Goal: Task Accomplishment & Management: Use online tool/utility

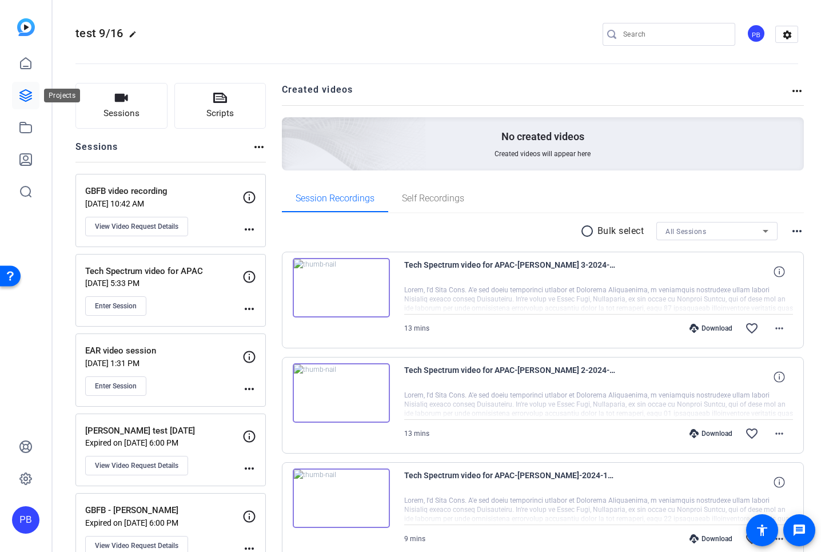
click at [21, 98] on icon at bounding box center [26, 96] width 14 height 14
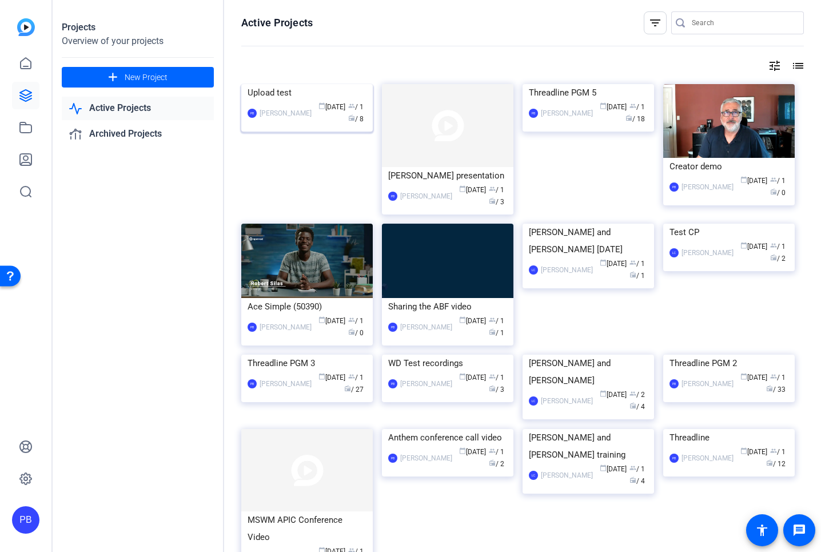
click at [279, 84] on img at bounding box center [307, 84] width 132 height 0
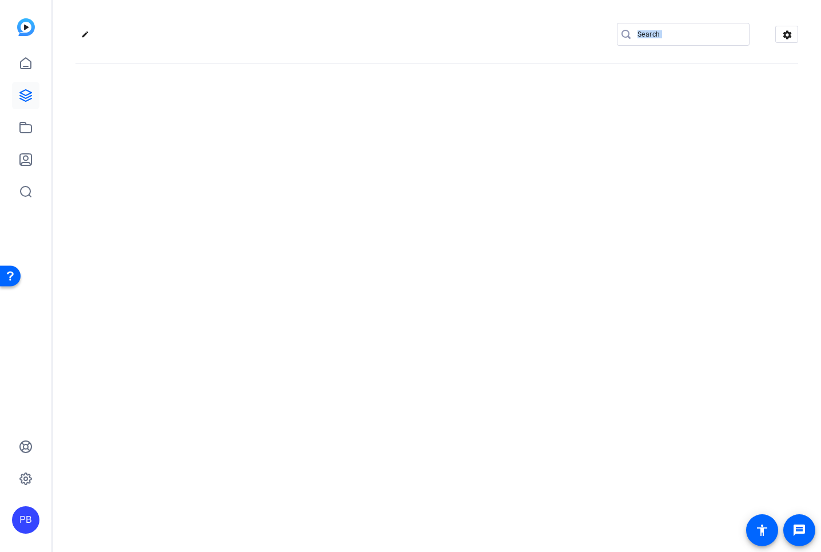
click at [279, 135] on div "edit settings" at bounding box center [437, 276] width 769 height 552
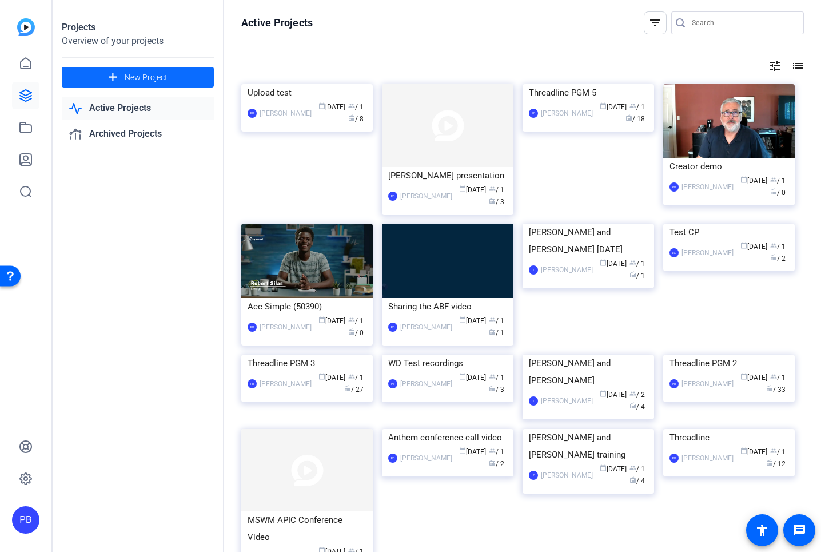
click at [136, 75] on span "New Project" at bounding box center [146, 77] width 43 height 12
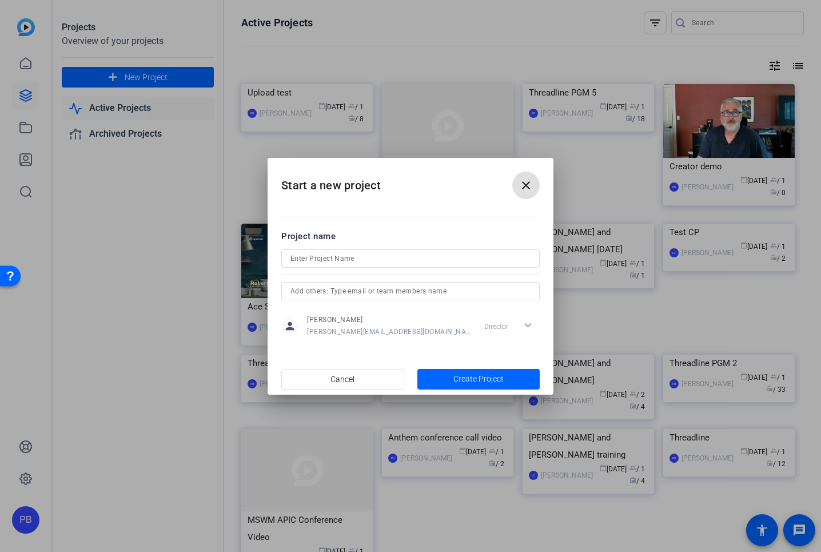
click at [512, 172] on button "close" at bounding box center [525, 185] width 27 height 27
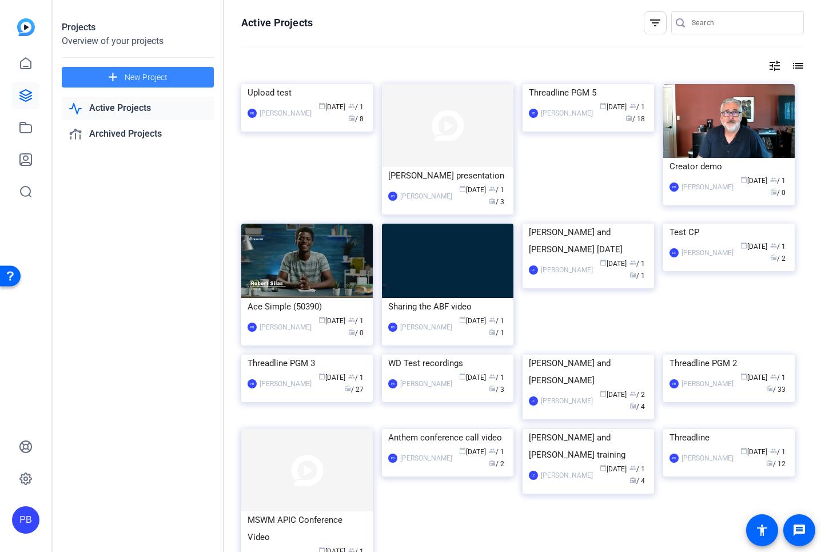
click at [134, 78] on span "New Project" at bounding box center [146, 77] width 43 height 12
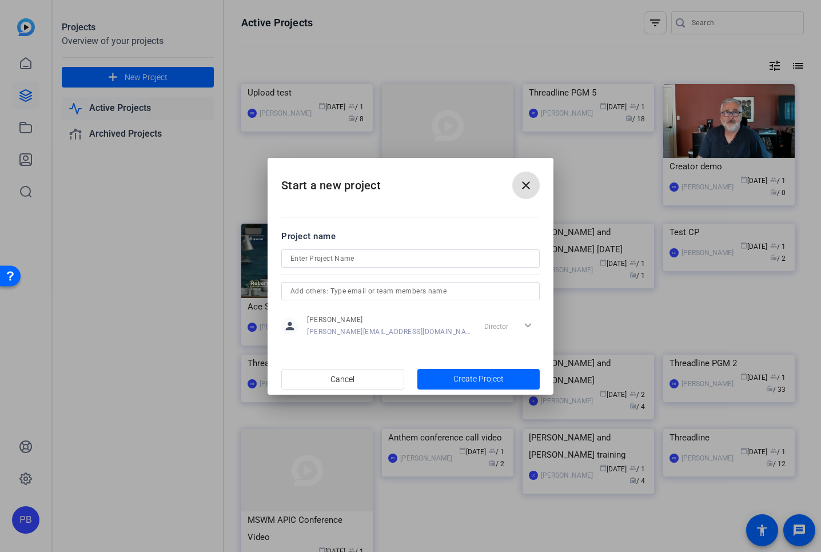
click at [306, 261] on input at bounding box center [411, 259] width 240 height 14
type input "Threadline DJI mic test"
click at [479, 379] on span "Create Project" at bounding box center [478, 379] width 50 height 12
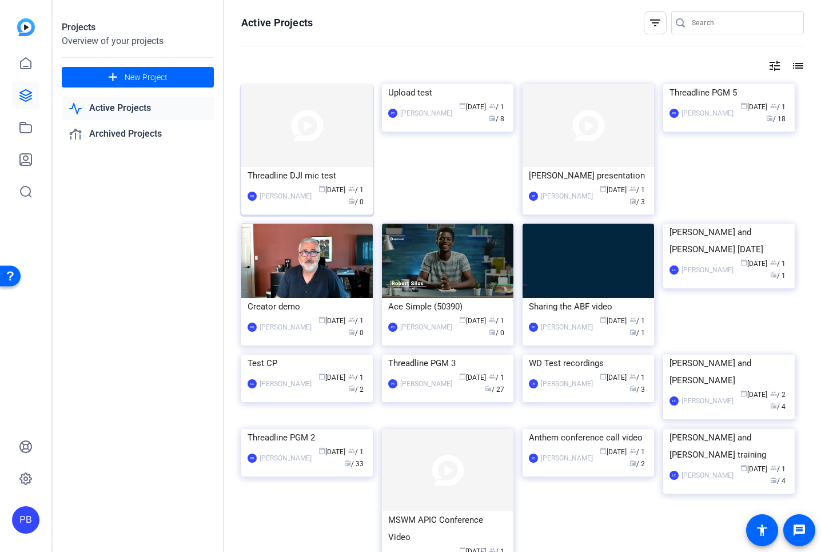
click at [310, 151] on img at bounding box center [307, 125] width 132 height 83
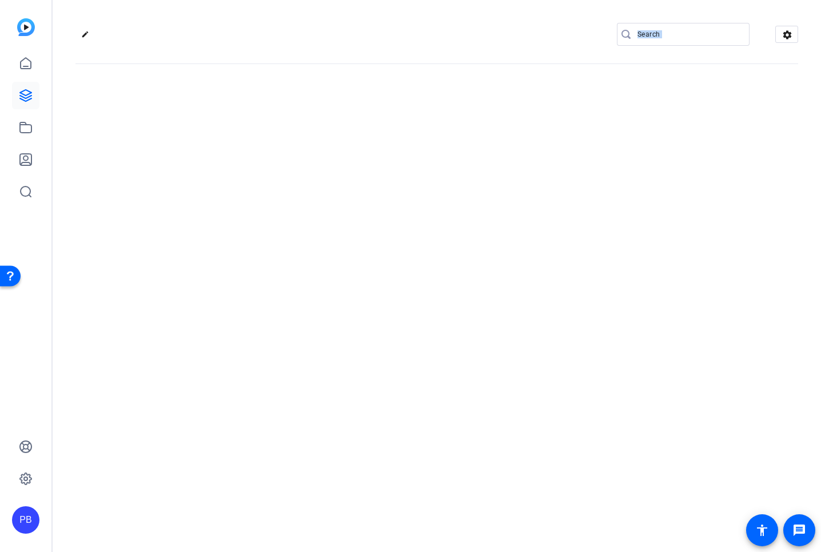
click at [310, 151] on div "edit settings" at bounding box center [437, 276] width 769 height 552
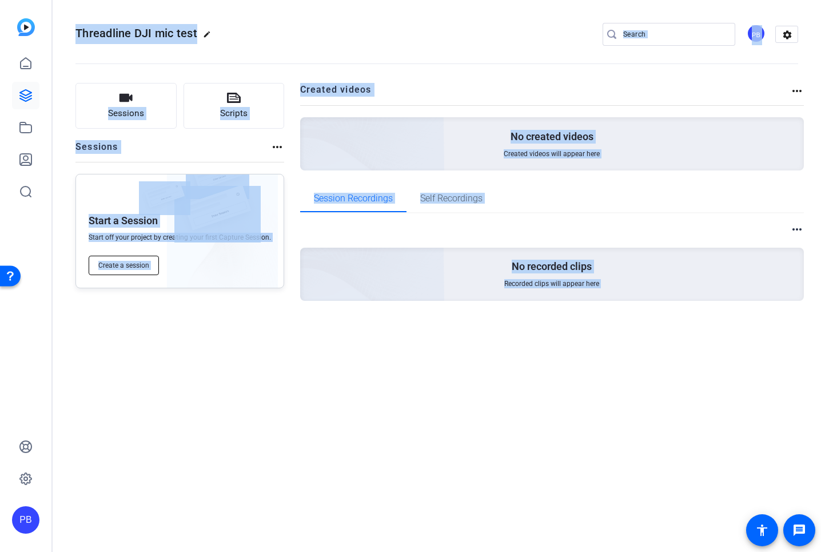
click at [130, 266] on span "Create a session" at bounding box center [123, 265] width 51 height 9
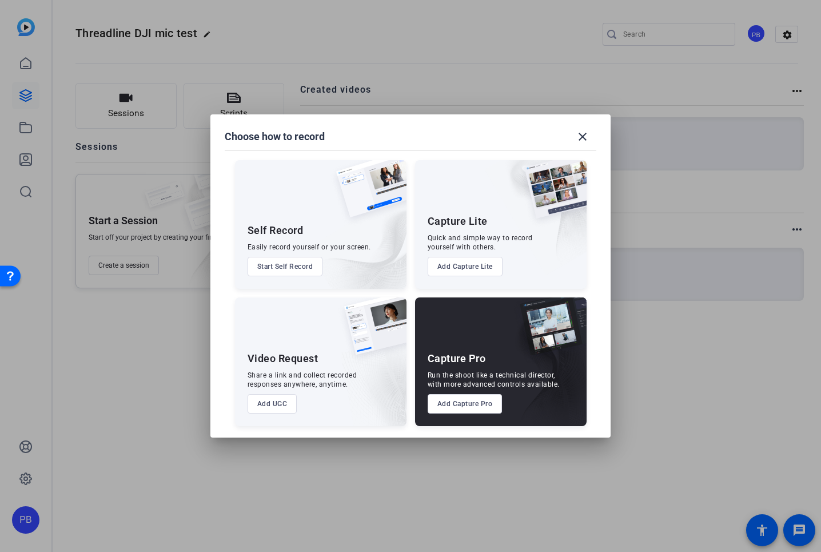
click at [459, 362] on div "Capture Pro" at bounding box center [457, 359] width 58 height 14
click at [466, 402] on button "Add Capture Pro" at bounding box center [465, 403] width 75 height 19
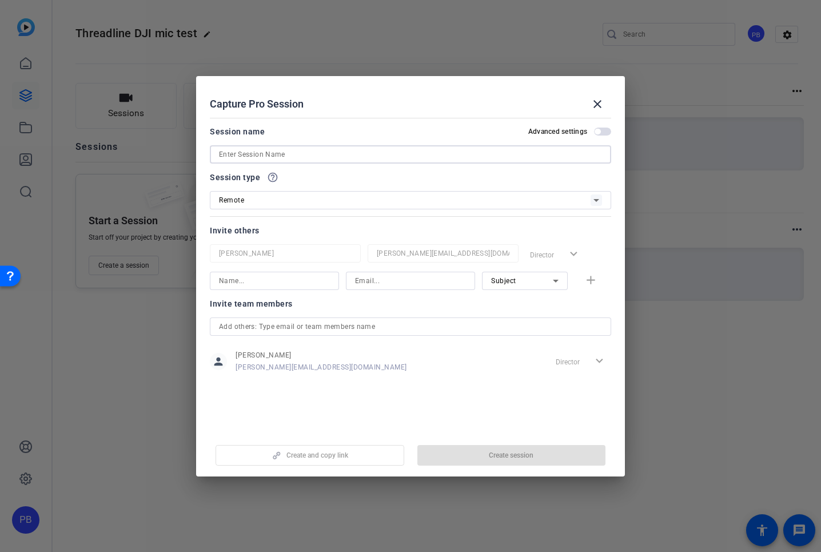
click at [273, 154] on input at bounding box center [410, 155] width 383 height 14
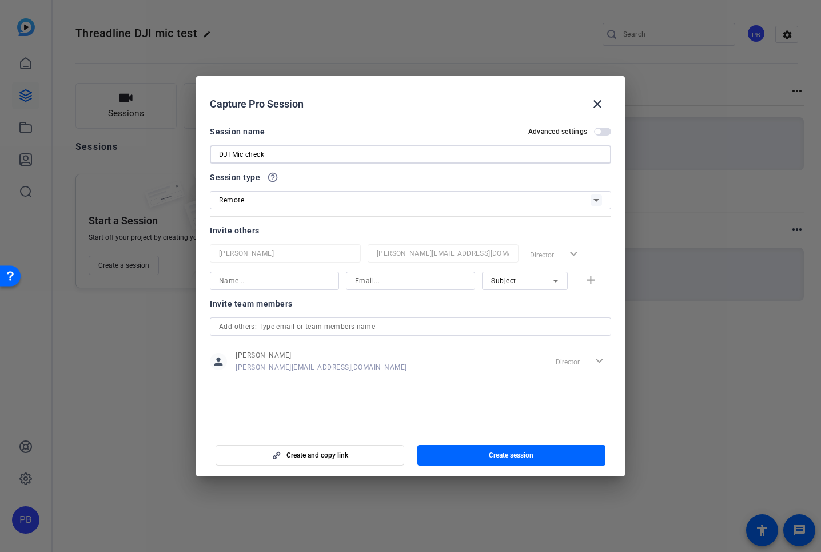
type input "DJI Mic check"
click at [273, 280] on input at bounding box center [274, 281] width 111 height 14
type input "[PERSON_NAME]'s personal"
click at [402, 284] on input at bounding box center [410, 281] width 111 height 14
type input "[EMAIL_ADDRESS][DOMAIN_NAME]"
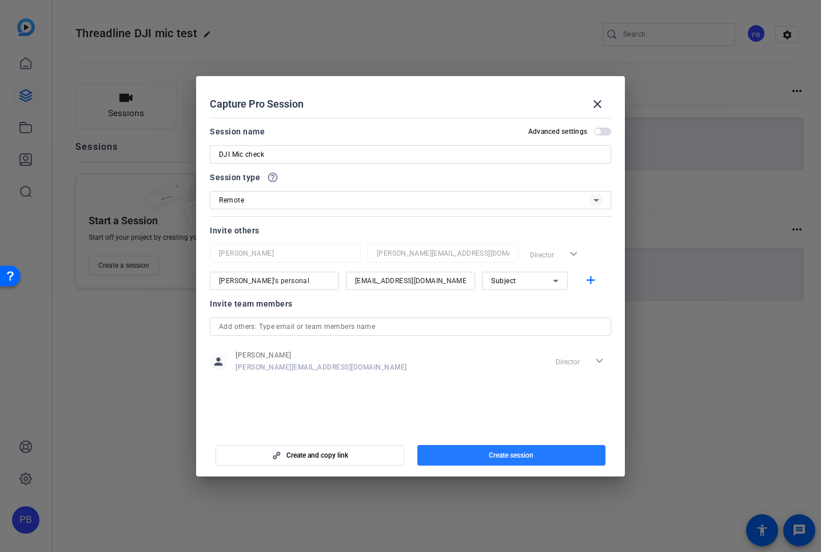
click at [490, 455] on span "Create session" at bounding box center [511, 455] width 45 height 9
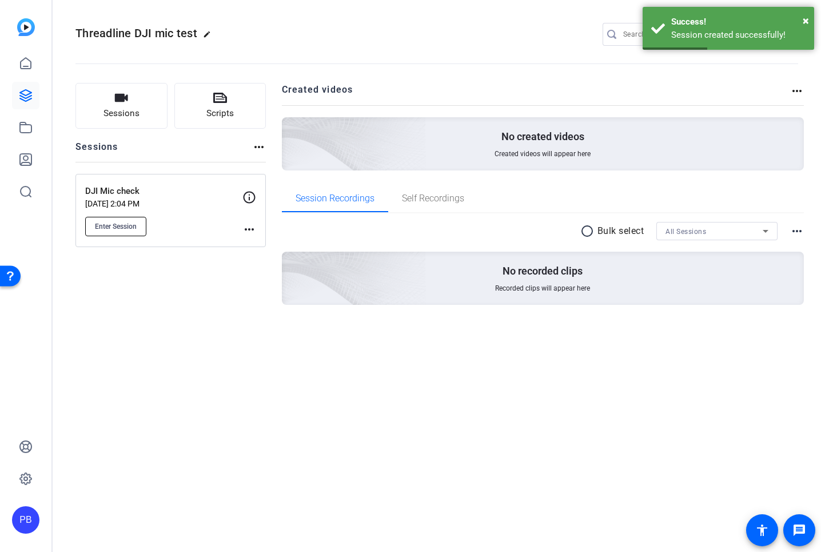
click at [113, 227] on span "Enter Session" at bounding box center [116, 226] width 42 height 9
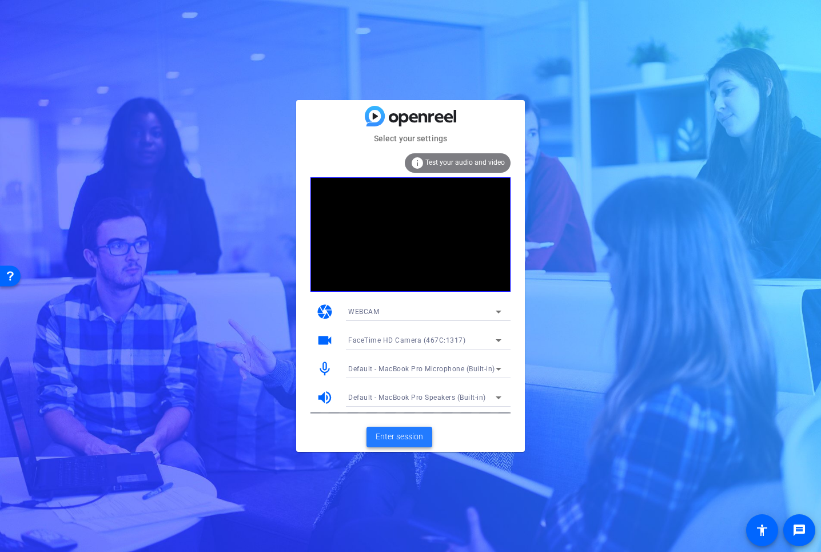
click at [400, 438] on span "Enter session" at bounding box center [399, 437] width 47 height 12
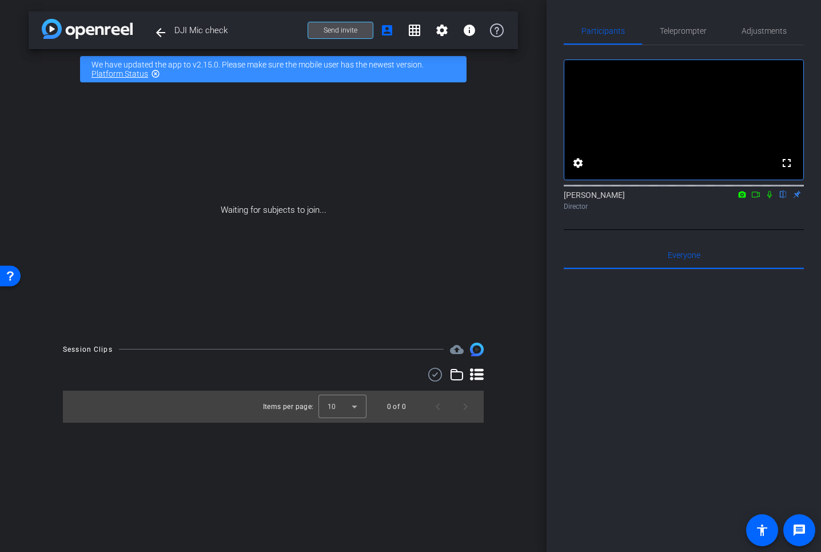
click at [340, 31] on span "Send invite" at bounding box center [341, 30] width 34 height 9
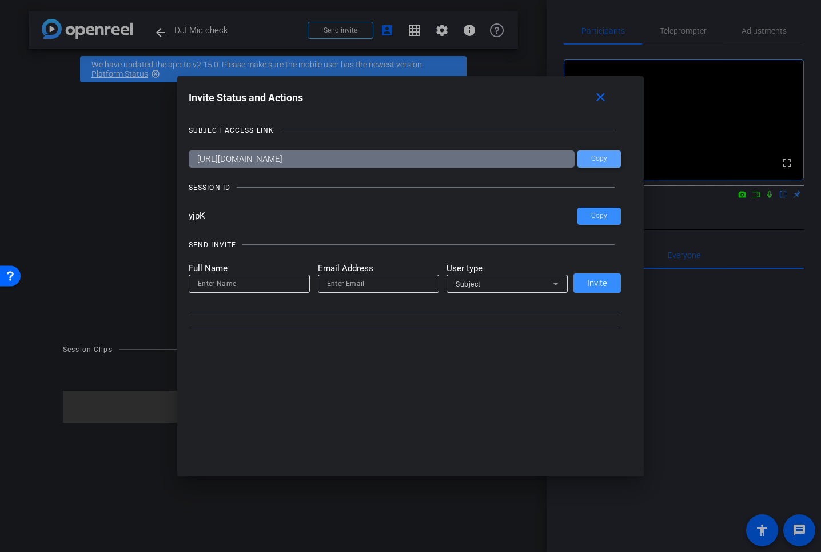
click at [600, 158] on span "Copy" at bounding box center [599, 158] width 16 height 9
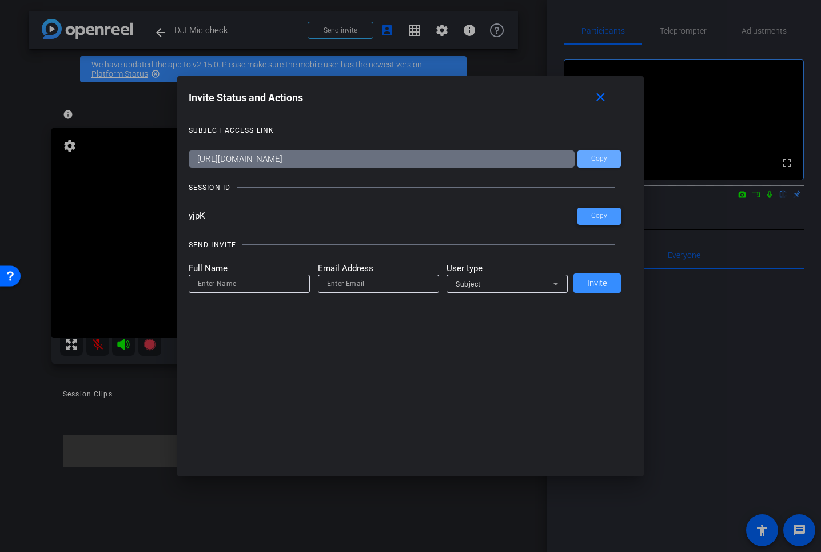
click at [600, 216] on span "Copy" at bounding box center [599, 216] width 16 height 9
click at [601, 217] on span "Copy" at bounding box center [599, 216] width 16 height 9
click at [600, 98] on mat-icon "close" at bounding box center [601, 97] width 14 height 14
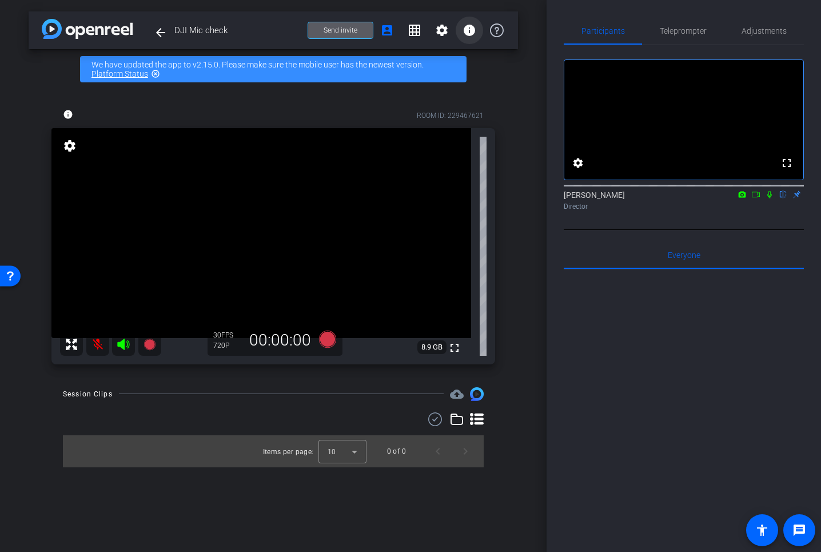
click at [469, 31] on mat-icon "info" at bounding box center [470, 30] width 14 height 14
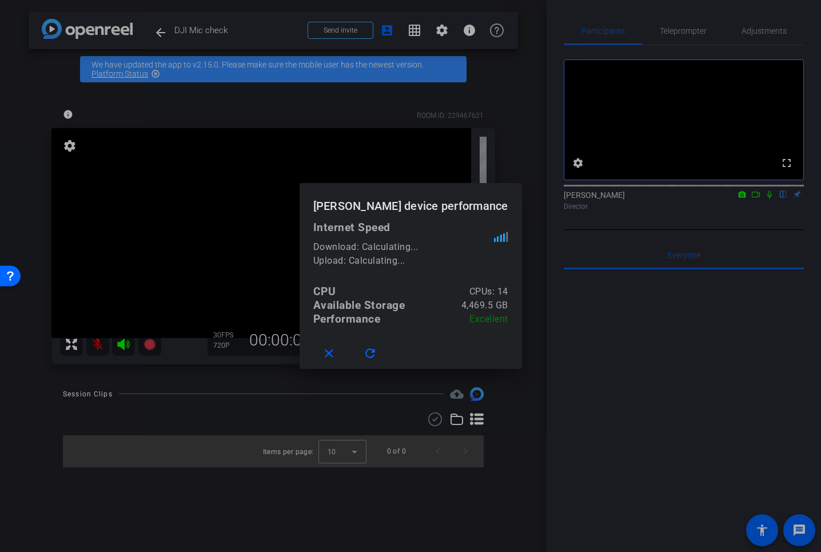
click at [619, 329] on div at bounding box center [410, 276] width 821 height 552
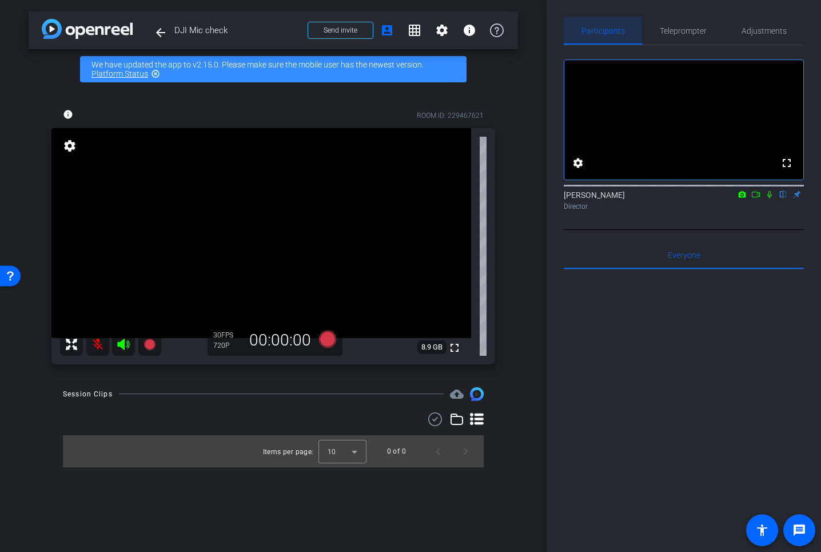
click at [614, 30] on span "Participants" at bounding box center [603, 31] width 43 height 8
click at [756, 198] on icon at bounding box center [755, 194] width 9 height 8
click at [331, 337] on icon at bounding box center [327, 339] width 17 height 17
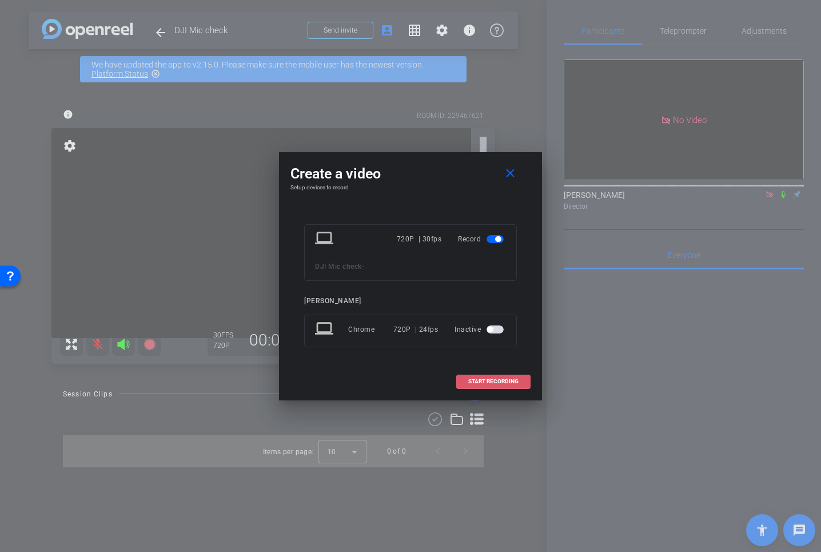
click at [495, 381] on span "START RECORDING" at bounding box center [493, 382] width 50 height 6
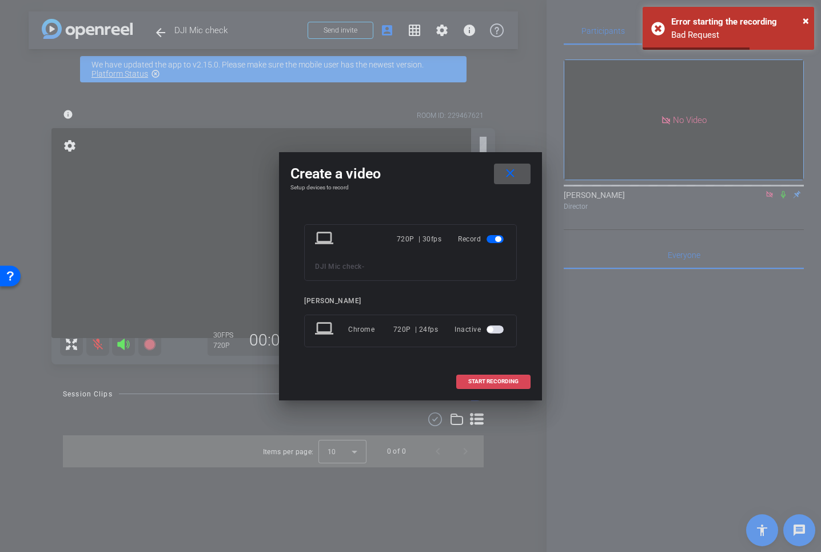
click at [490, 381] on span "START RECORDING" at bounding box center [493, 382] width 50 height 6
click at [439, 258] on div "laptop 720P | 30fps Record DJI Mic check -" at bounding box center [410, 252] width 213 height 57
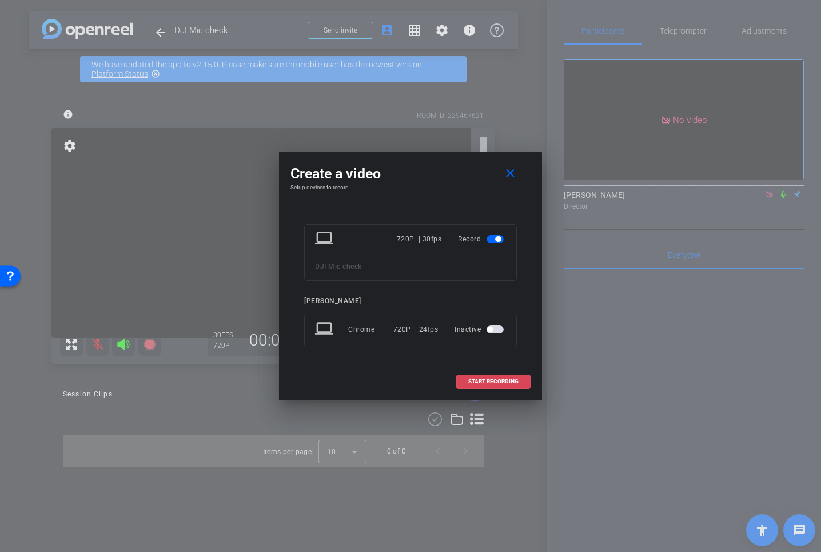
click at [496, 380] on span "START RECORDING" at bounding box center [493, 382] width 50 height 6
click at [494, 383] on span "START RECORDING" at bounding box center [493, 382] width 50 height 6
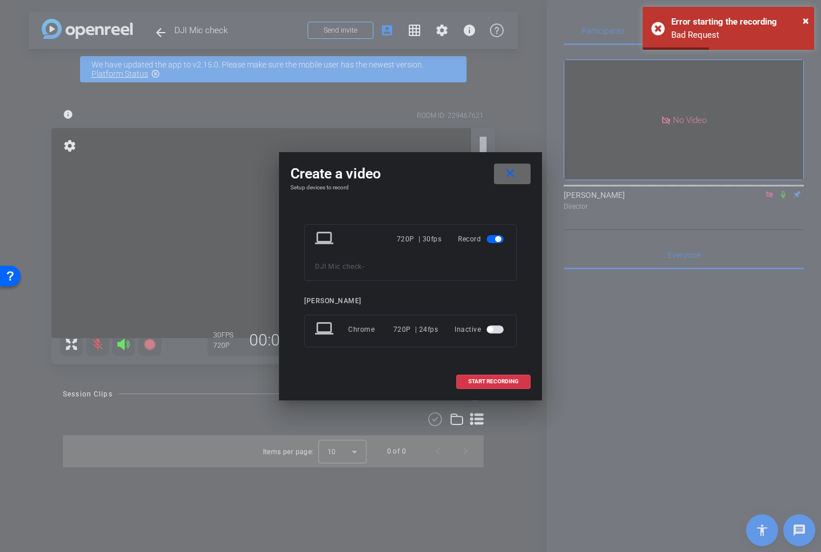
click at [511, 173] on mat-icon "close" at bounding box center [510, 173] width 14 height 14
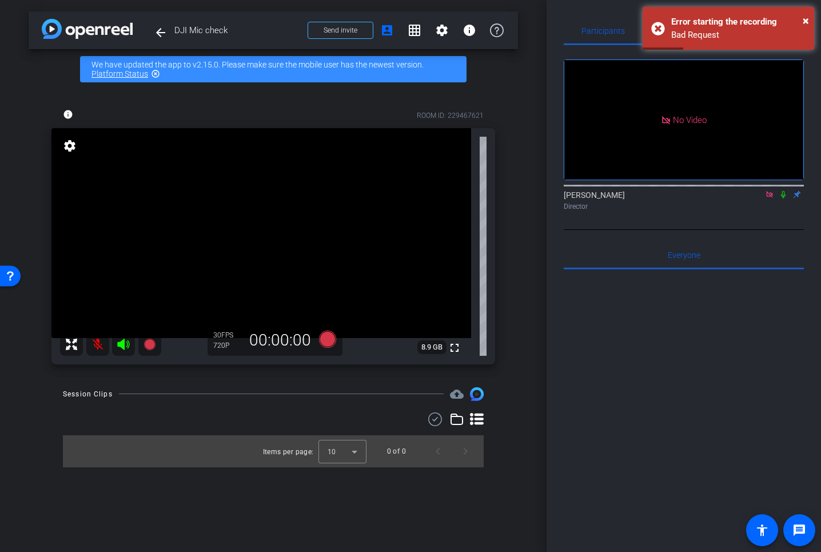
click at [295, 230] on video at bounding box center [261, 233] width 420 height 210
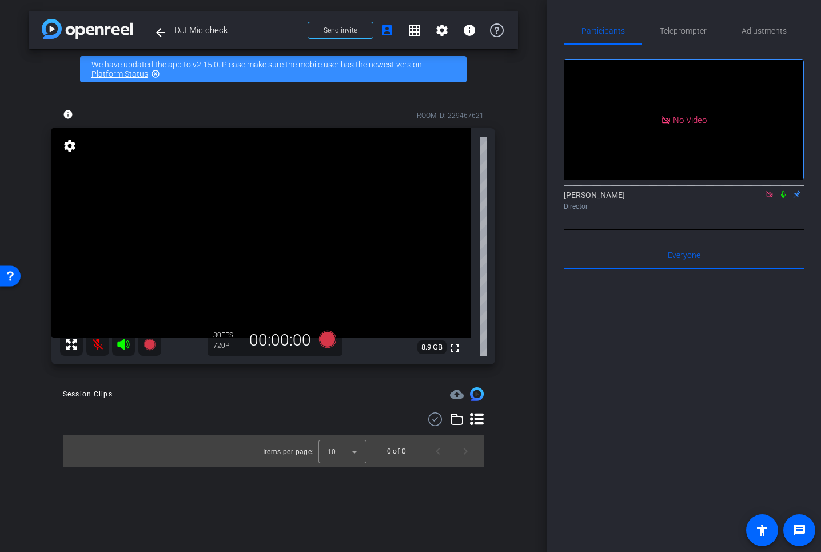
click at [97, 345] on mat-icon at bounding box center [97, 344] width 23 height 23
click at [329, 341] on icon at bounding box center [327, 339] width 17 height 17
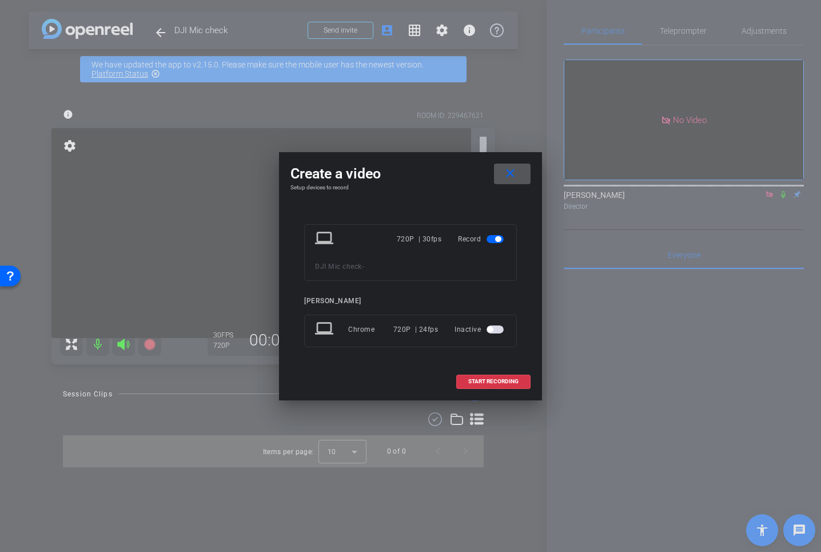
click at [487, 333] on mat-slide-toggle at bounding box center [496, 330] width 19 height 14
click at [493, 331] on span "button" at bounding box center [495, 329] width 17 height 8
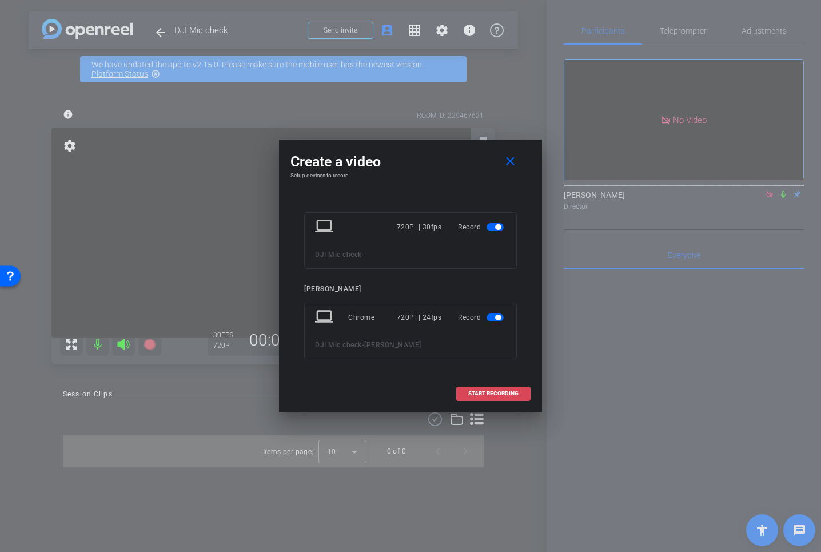
click at [491, 391] on span "START RECORDING" at bounding box center [493, 394] width 50 height 6
click at [499, 384] on span at bounding box center [493, 393] width 73 height 27
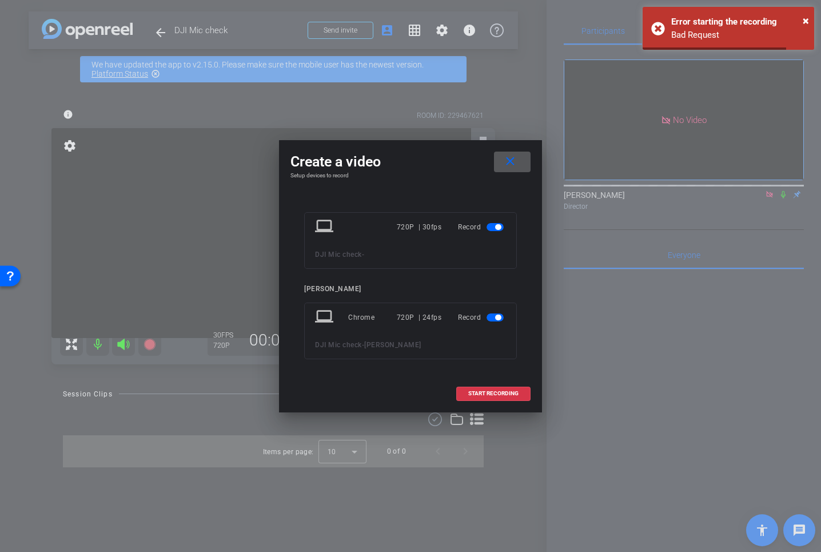
click at [510, 161] on mat-icon "close" at bounding box center [510, 161] width 14 height 14
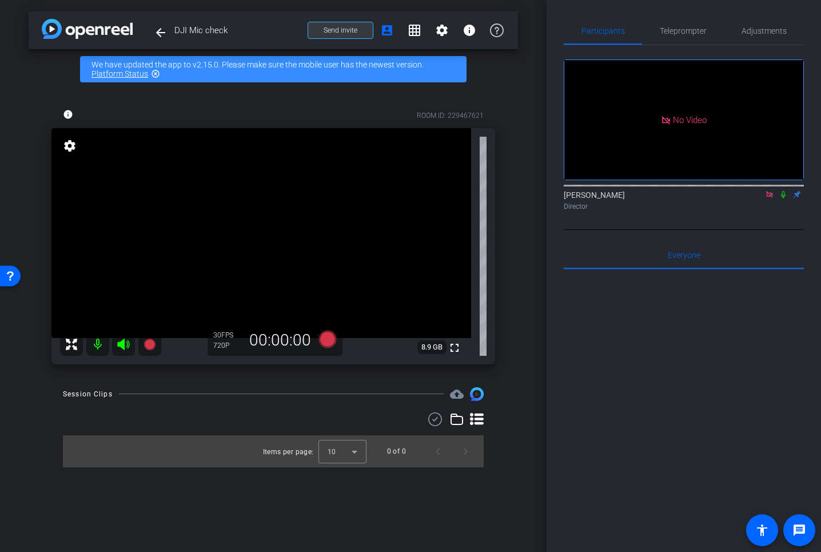
click at [351, 33] on span "Send invite" at bounding box center [341, 30] width 34 height 9
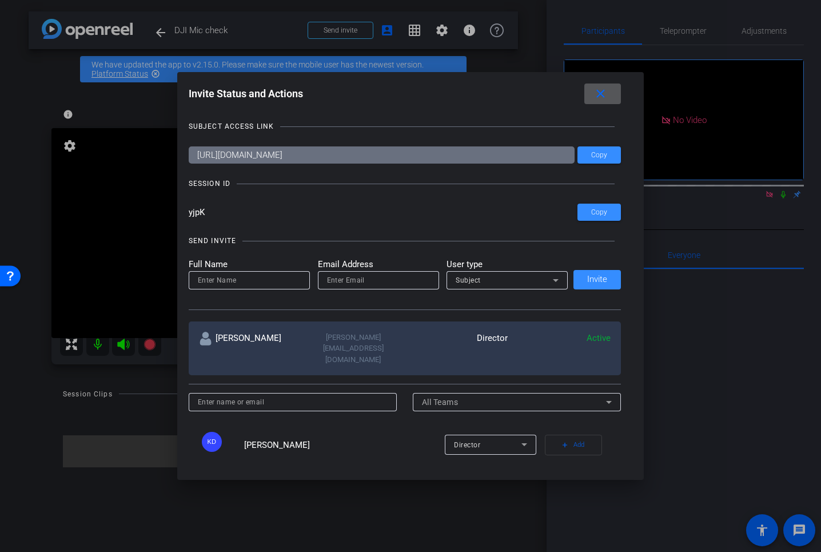
click at [600, 92] on mat-icon "close" at bounding box center [601, 94] width 14 height 14
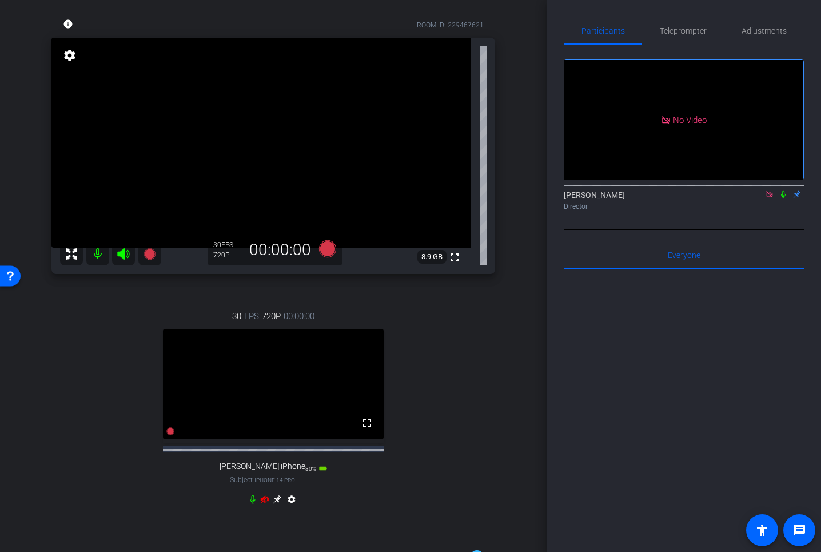
scroll to position [95, 0]
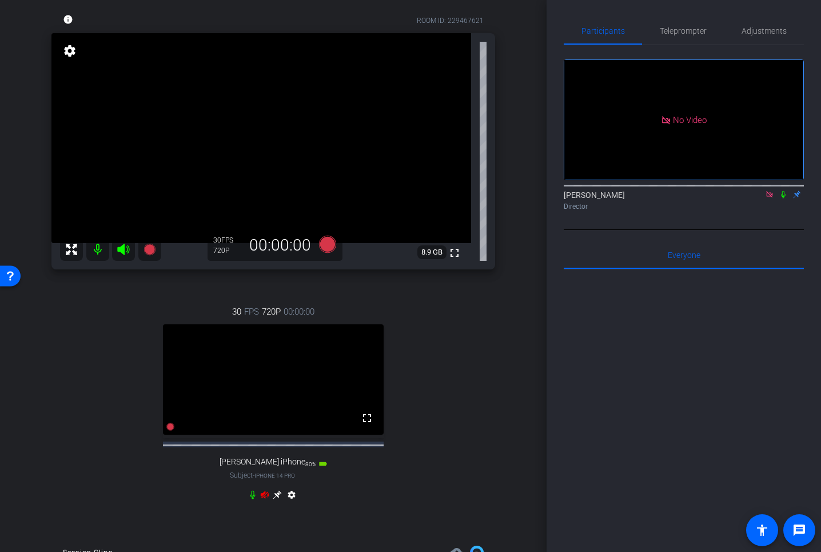
click at [265, 498] on icon at bounding box center [265, 494] width 8 height 7
click at [266, 499] on icon at bounding box center [264, 494] width 9 height 9
click at [329, 248] on icon at bounding box center [327, 244] width 17 height 17
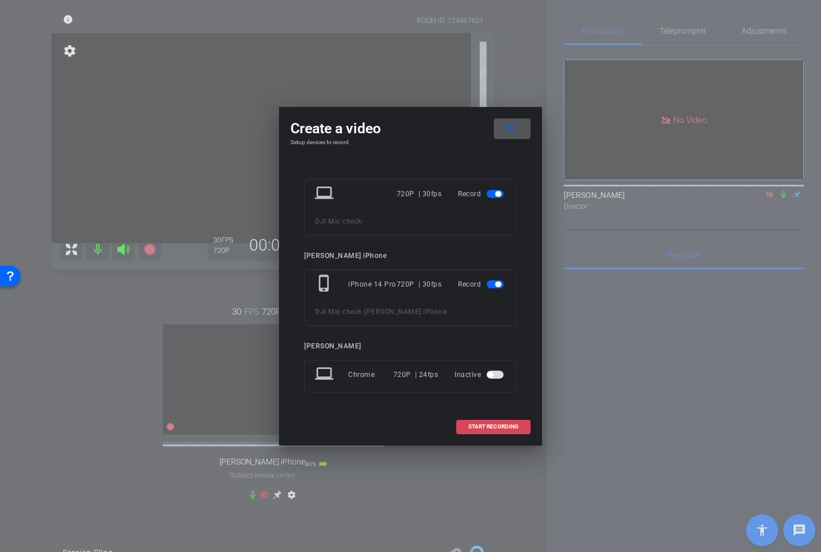
click at [482, 425] on span "START RECORDING" at bounding box center [493, 427] width 50 height 6
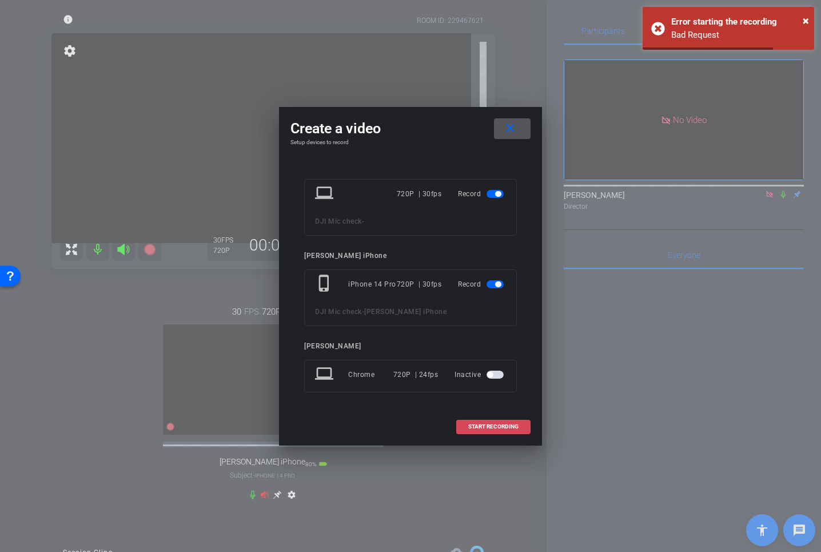
click at [494, 421] on span at bounding box center [493, 426] width 73 height 27
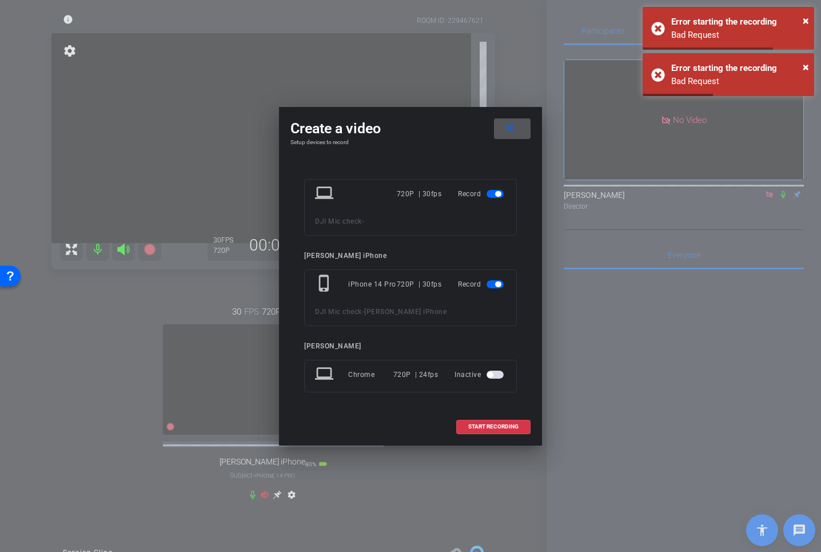
click at [495, 191] on span "button" at bounding box center [495, 194] width 17 height 8
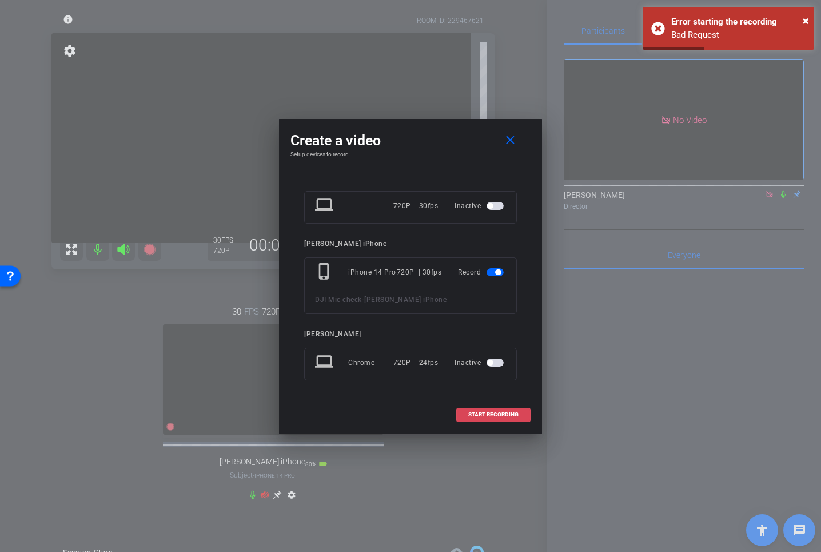
click at [484, 413] on span "START RECORDING" at bounding box center [493, 415] width 50 height 6
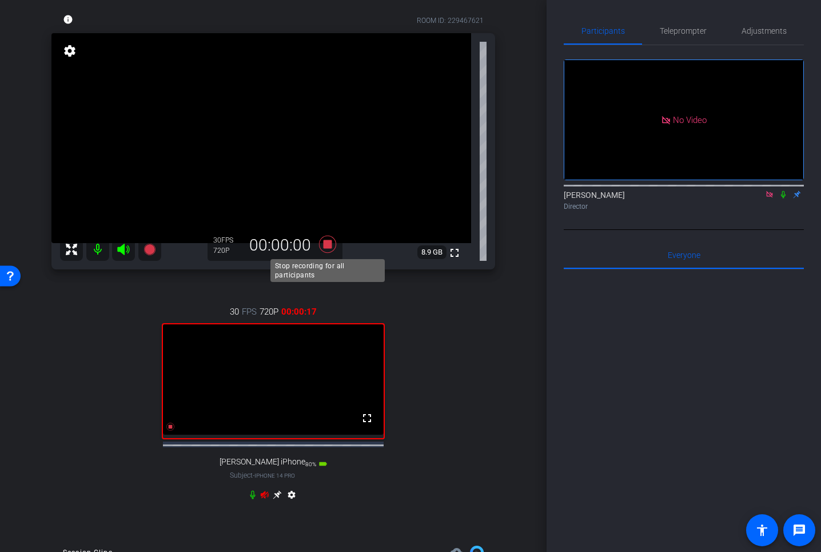
click at [330, 240] on icon at bounding box center [327, 244] width 17 height 17
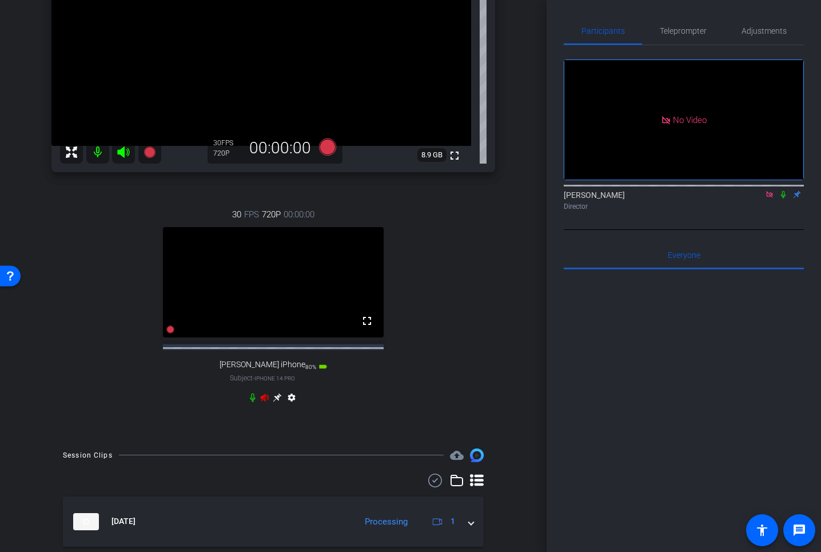
scroll to position [238, 0]
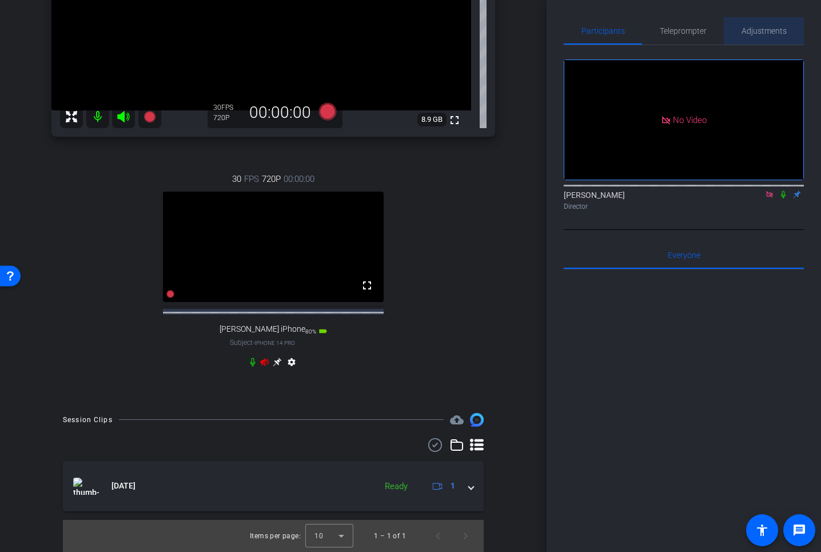
click at [767, 29] on span "Adjustments" at bounding box center [764, 31] width 45 height 8
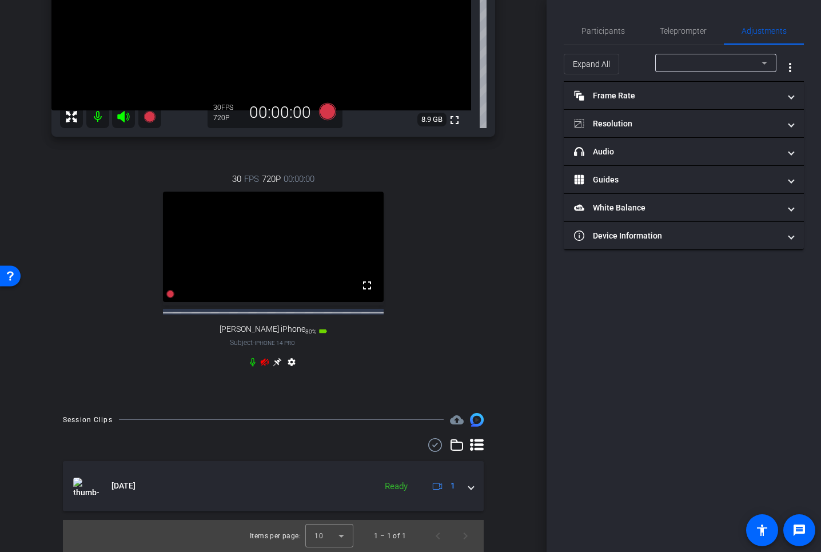
click at [757, 64] on div at bounding box center [713, 63] width 97 height 14
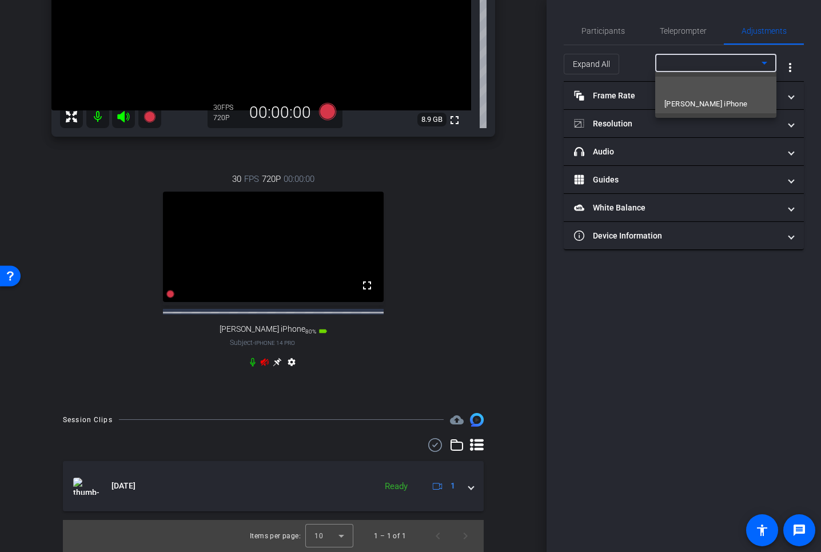
click at [695, 108] on span "paul iPhone" at bounding box center [706, 104] width 83 height 14
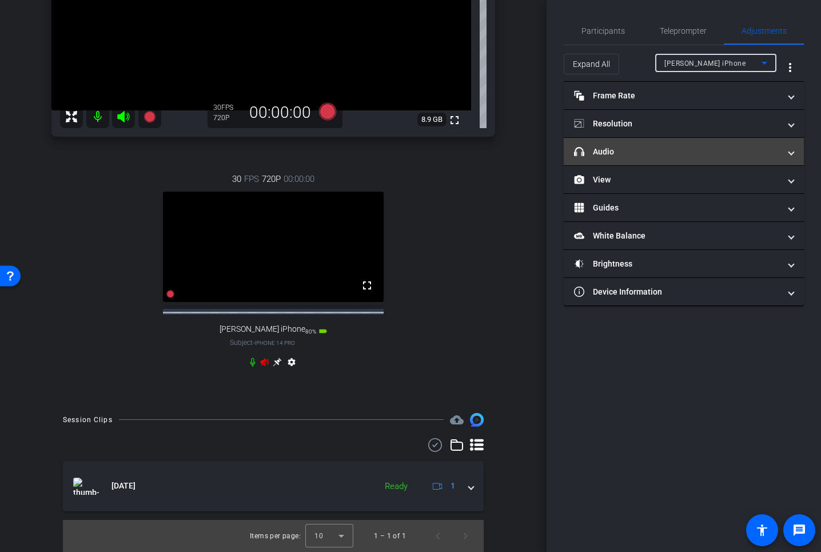
click at [657, 142] on mat-expansion-panel-header "headphone icon Audio" at bounding box center [684, 151] width 240 height 27
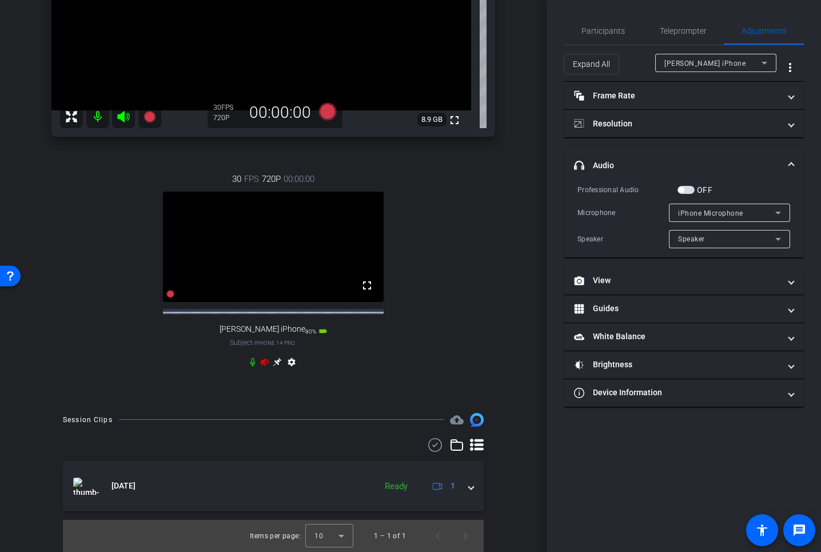
click at [693, 209] on span "iPhone Microphone" at bounding box center [710, 213] width 65 height 8
click at [690, 236] on span "iPhone Microphone" at bounding box center [711, 236] width 66 height 14
click at [775, 214] on icon at bounding box center [778, 213] width 14 height 14
click at [733, 240] on span "iPhone Microphone" at bounding box center [711, 236] width 66 height 14
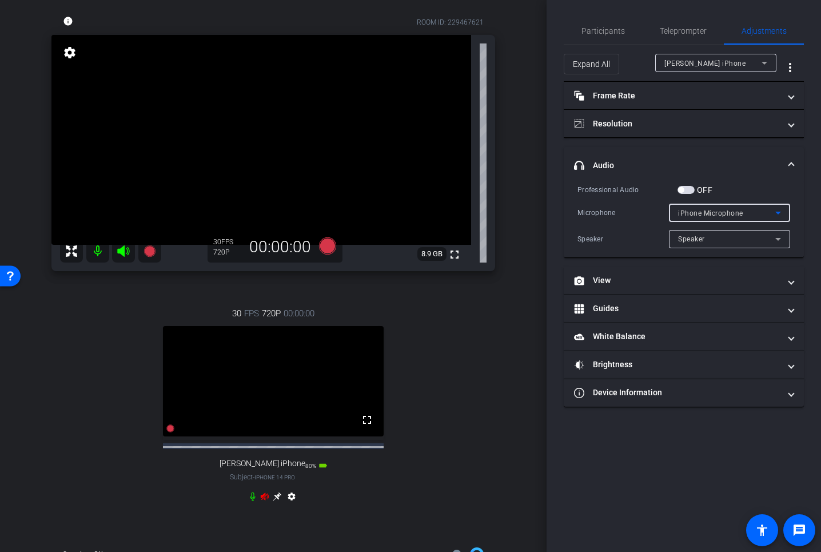
scroll to position [94, 0]
click at [364, 244] on video at bounding box center [261, 139] width 420 height 210
click at [332, 244] on icon at bounding box center [327, 245] width 17 height 17
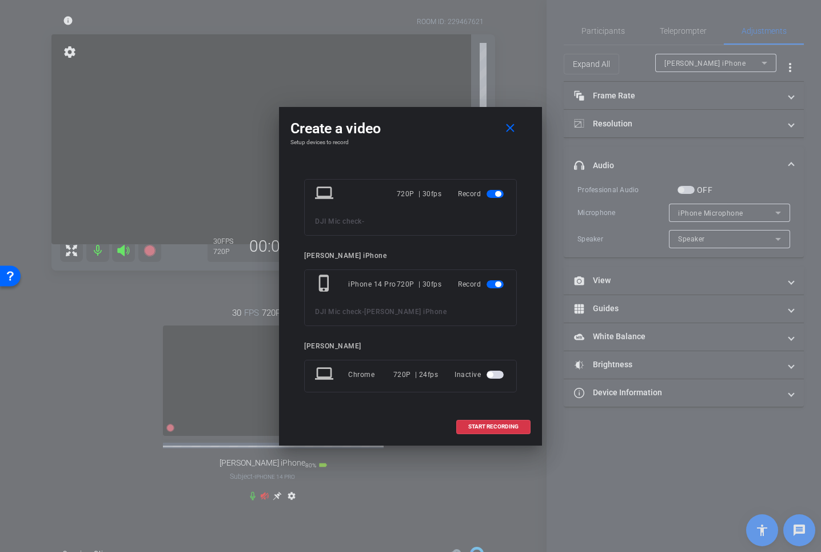
click at [497, 193] on span "button" at bounding box center [498, 194] width 6 height 6
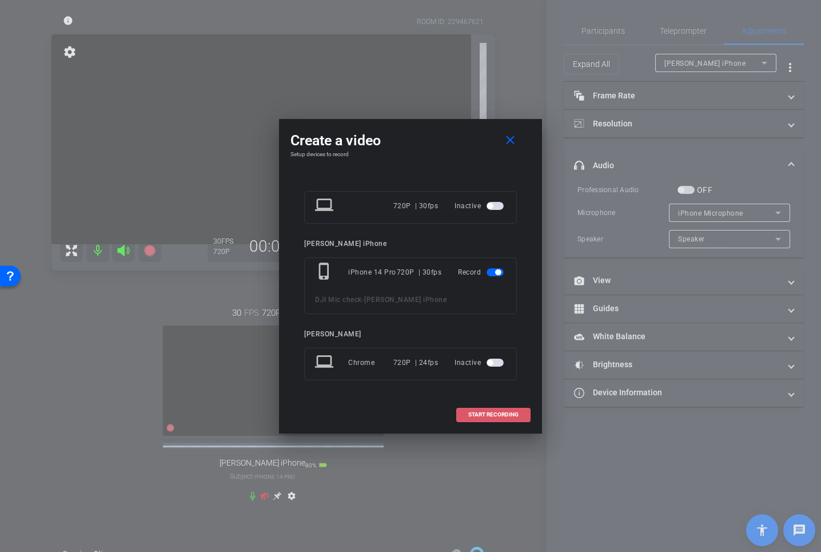
click at [496, 413] on span "START RECORDING" at bounding box center [493, 415] width 50 height 6
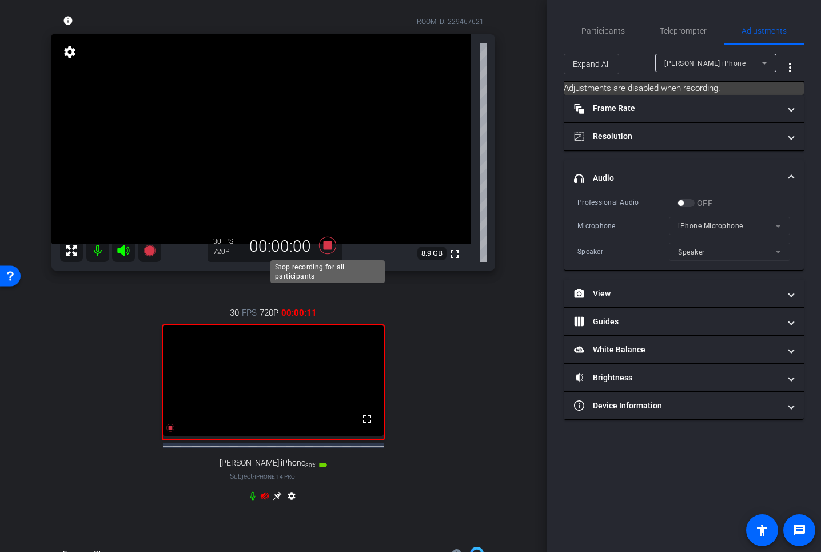
click at [331, 243] on icon at bounding box center [327, 245] width 17 height 17
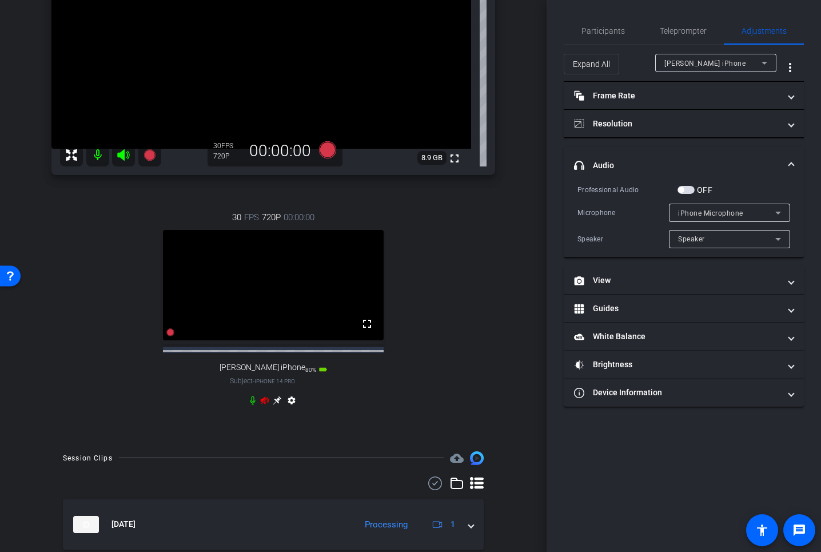
scroll to position [297, 0]
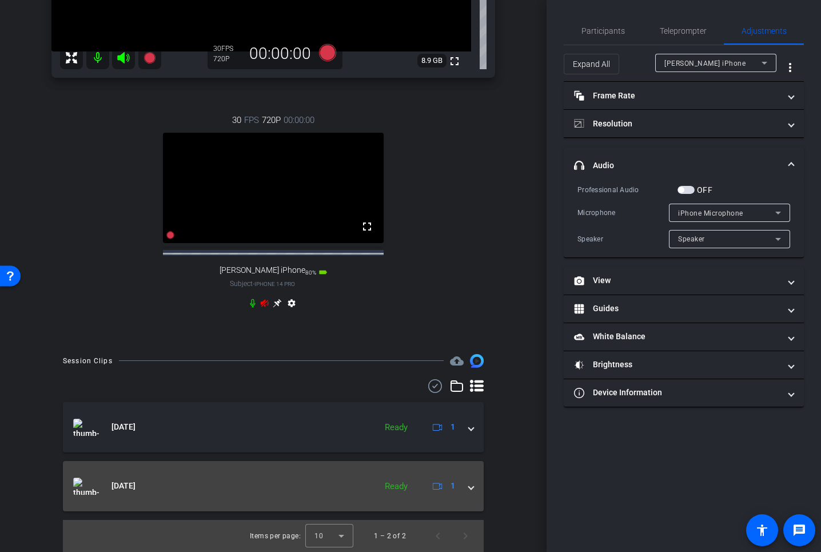
click at [86, 488] on img at bounding box center [86, 486] width 26 height 17
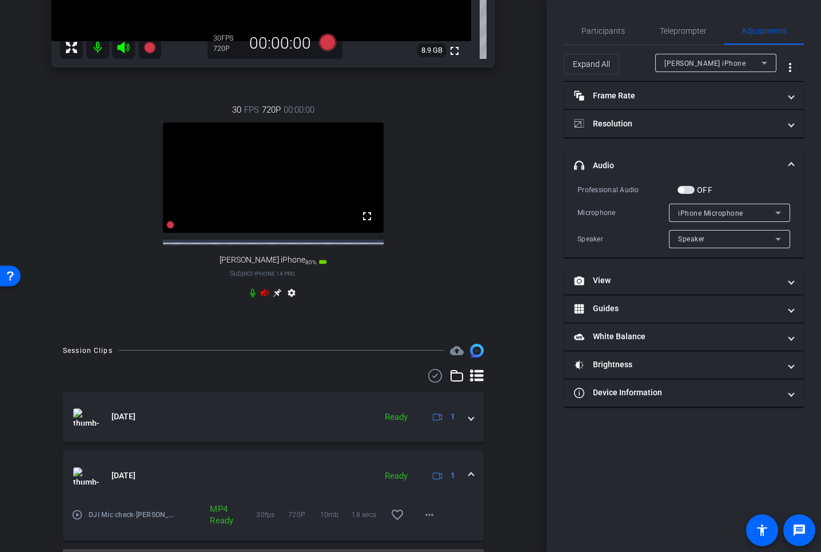
scroll to position [336, 0]
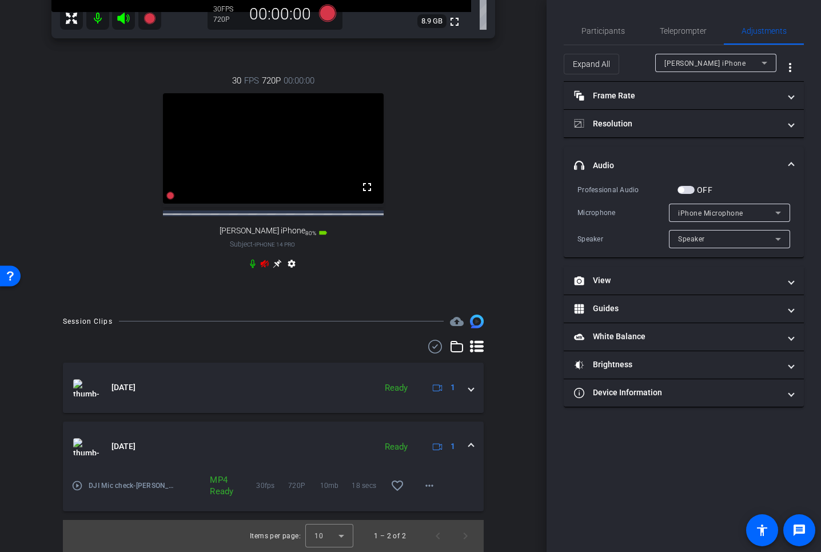
click at [77, 487] on mat-icon "play_circle_outline" at bounding box center [76, 485] width 11 height 11
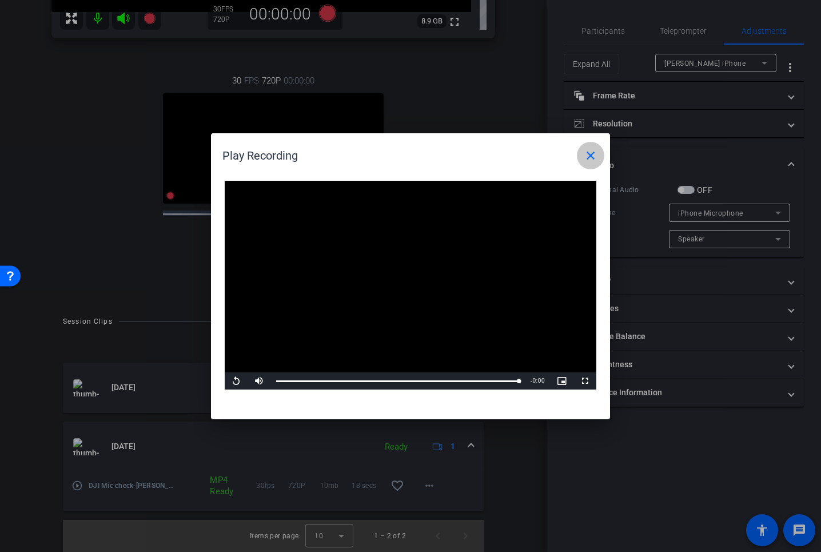
click at [593, 153] on mat-icon "close" at bounding box center [591, 156] width 14 height 14
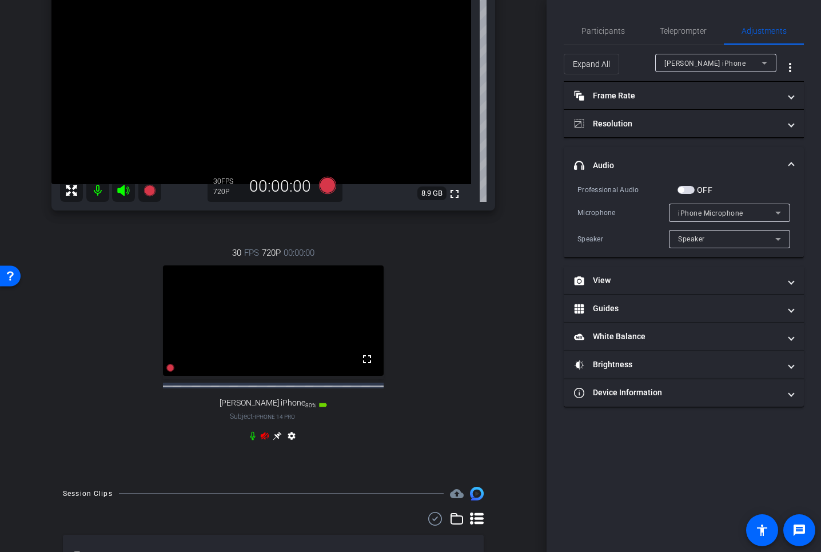
scroll to position [153, 0]
click at [123, 188] on icon at bounding box center [123, 190] width 12 height 11
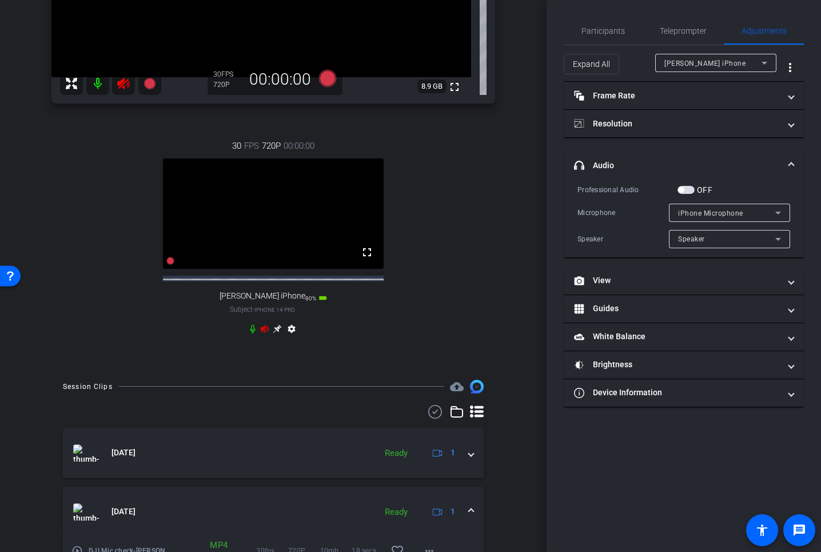
scroll to position [336, 0]
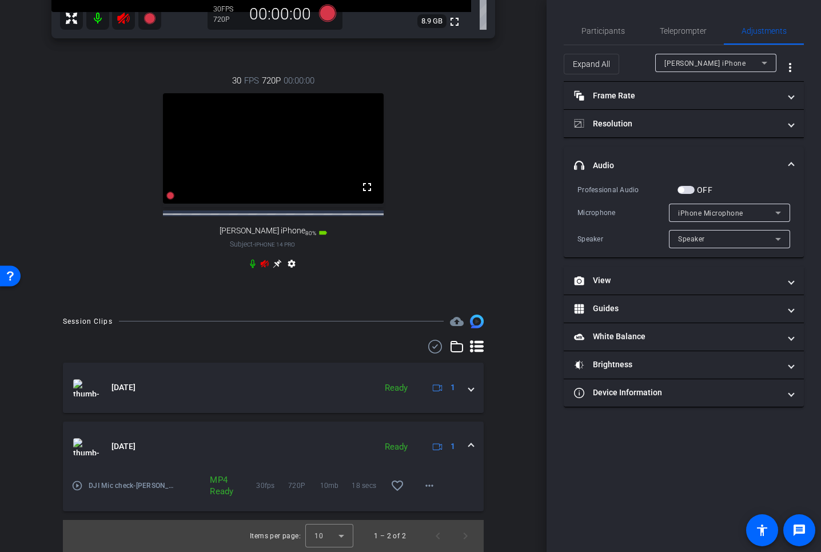
click at [77, 484] on mat-icon "play_circle_outline" at bounding box center [76, 485] width 11 height 11
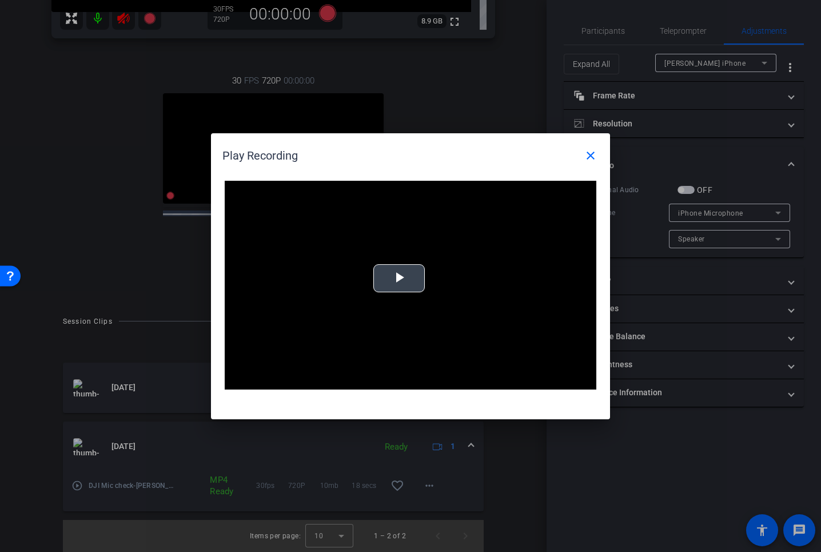
click at [399, 278] on span "Video Player" at bounding box center [399, 278] width 0 height 0
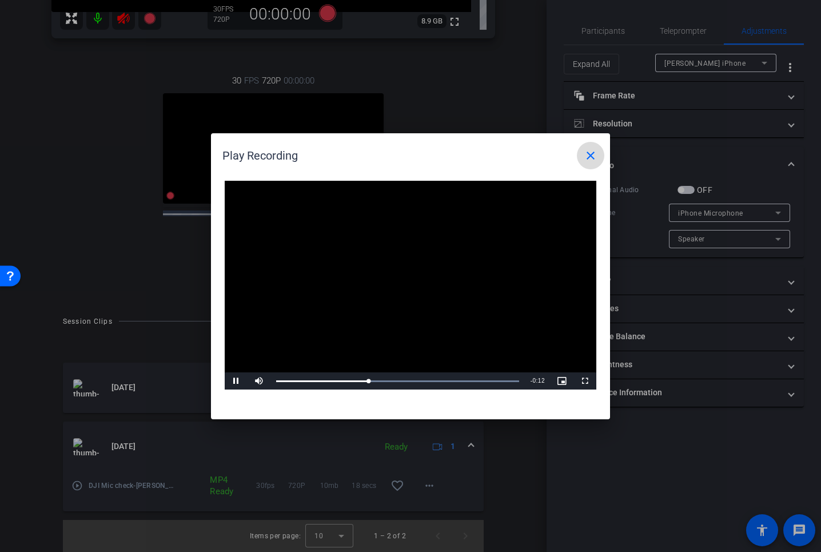
click at [590, 155] on mat-icon "close" at bounding box center [591, 156] width 14 height 14
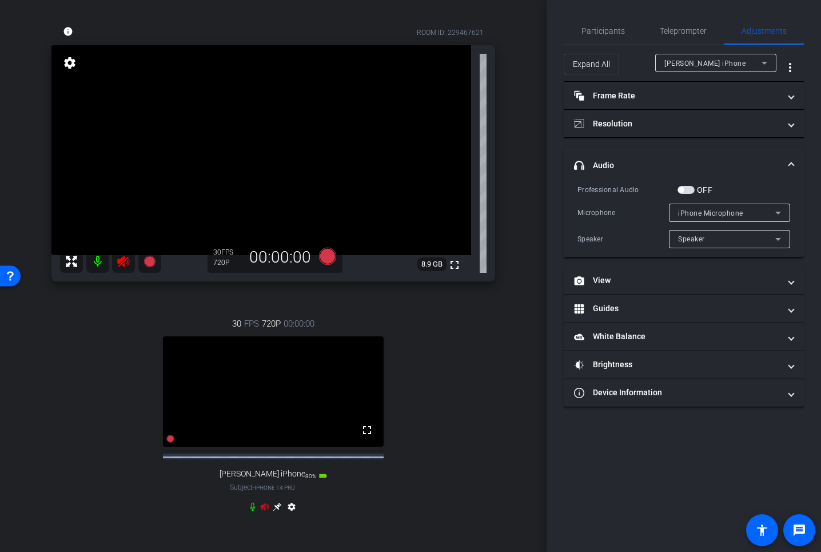
scroll to position [0, 0]
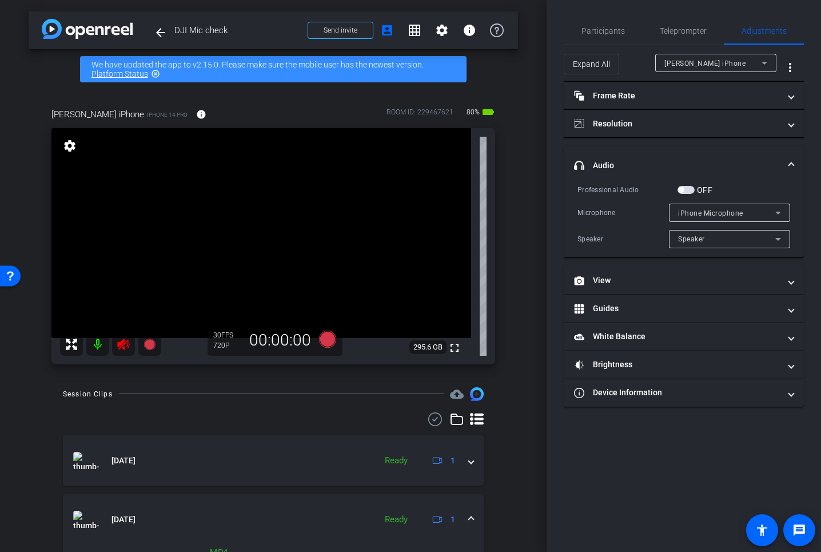
click at [100, 344] on mat-icon at bounding box center [97, 344] width 23 height 23
click at [325, 340] on icon at bounding box center [327, 339] width 17 height 17
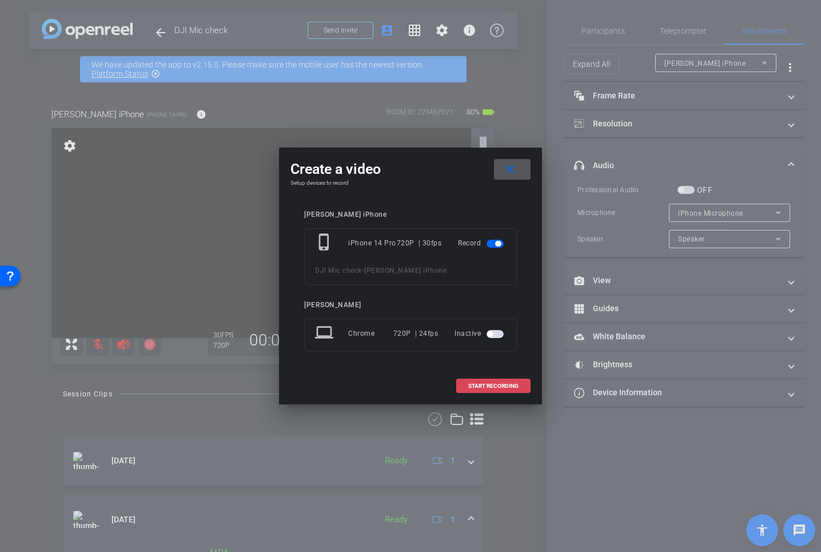
click at [500, 383] on span "START RECORDING" at bounding box center [493, 386] width 50 height 6
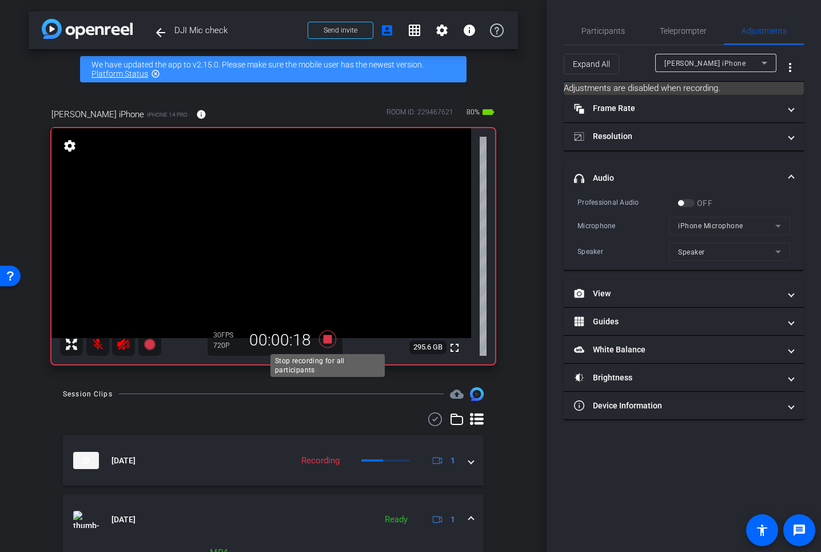
click at [330, 340] on icon at bounding box center [327, 339] width 17 height 17
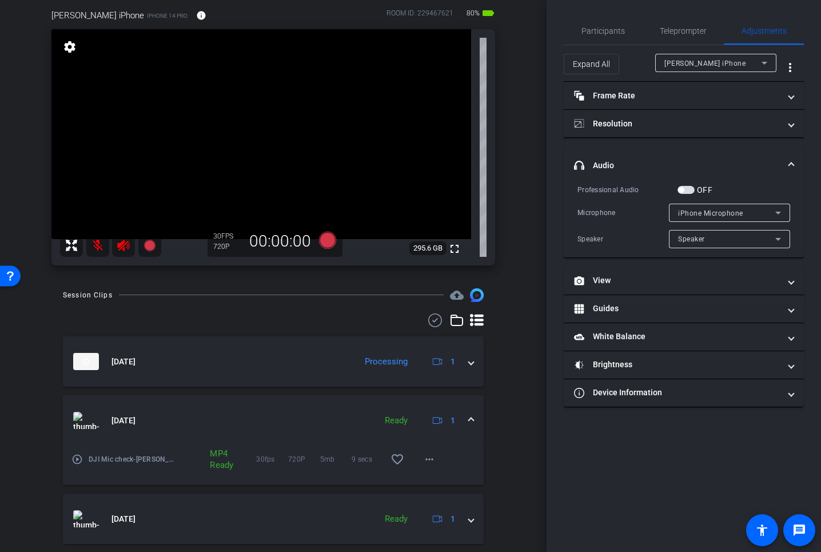
scroll to position [132, 0]
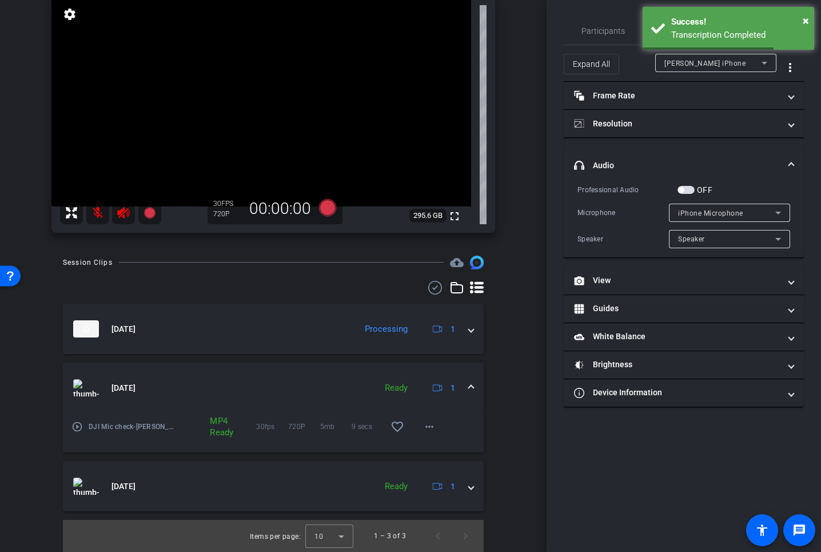
click at [78, 424] on mat-icon "play_circle_outline" at bounding box center [76, 426] width 11 height 11
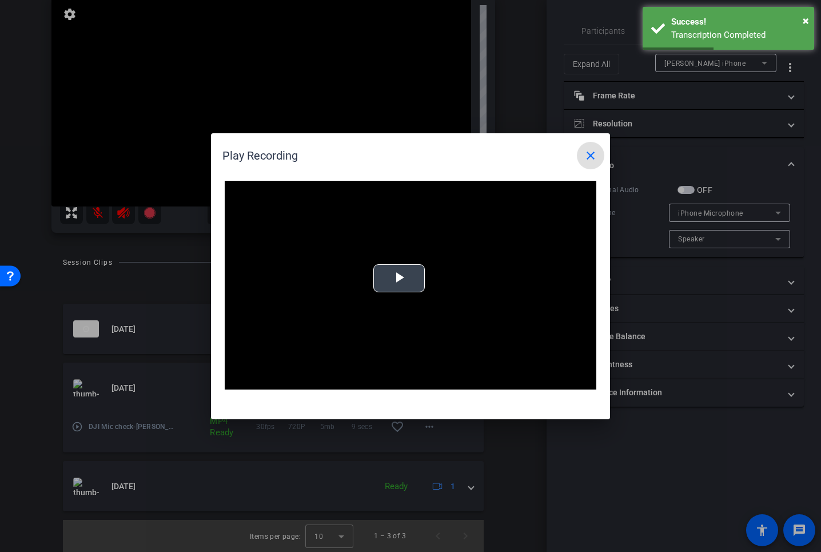
click at [399, 278] on span "Video Player" at bounding box center [399, 278] width 0 height 0
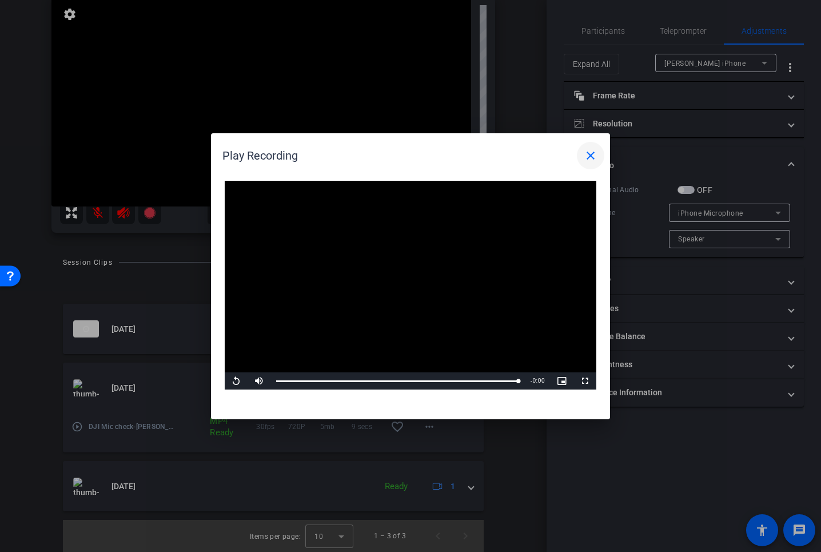
click at [590, 155] on mat-icon "close" at bounding box center [591, 156] width 14 height 14
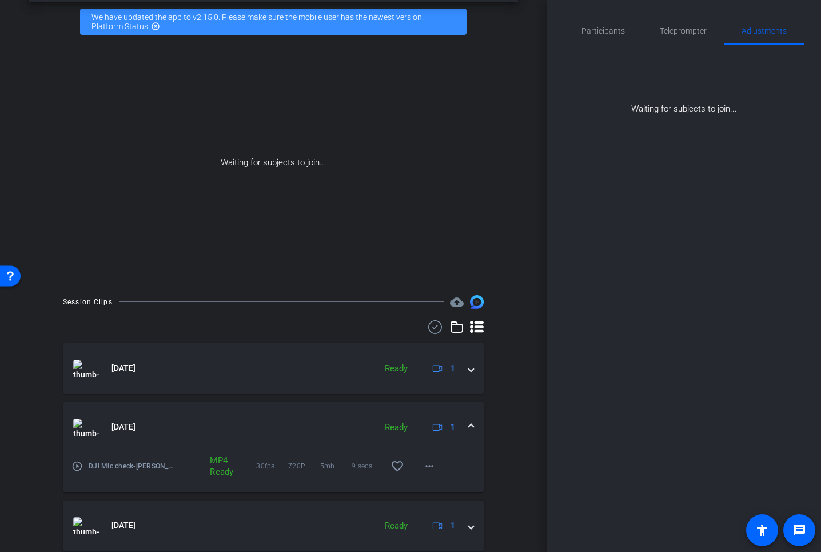
scroll to position [0, 0]
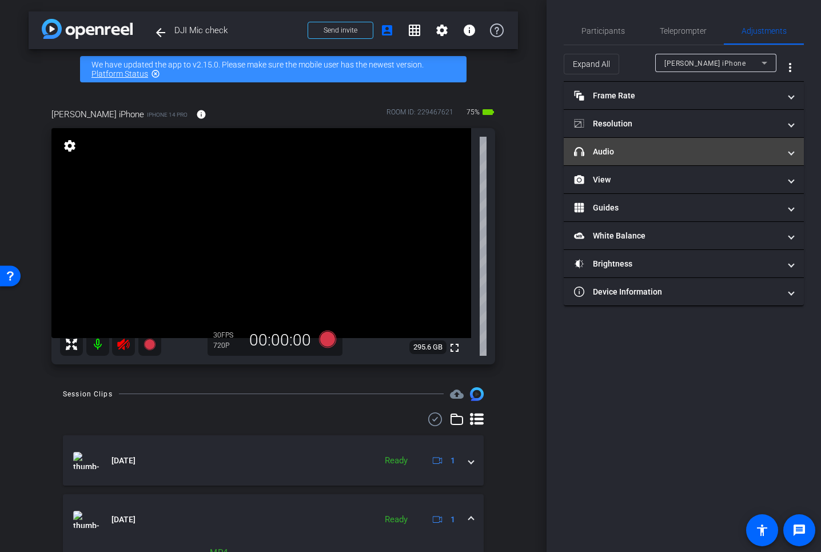
click at [681, 159] on mat-expansion-panel-header "headphone icon Audio" at bounding box center [684, 151] width 240 height 27
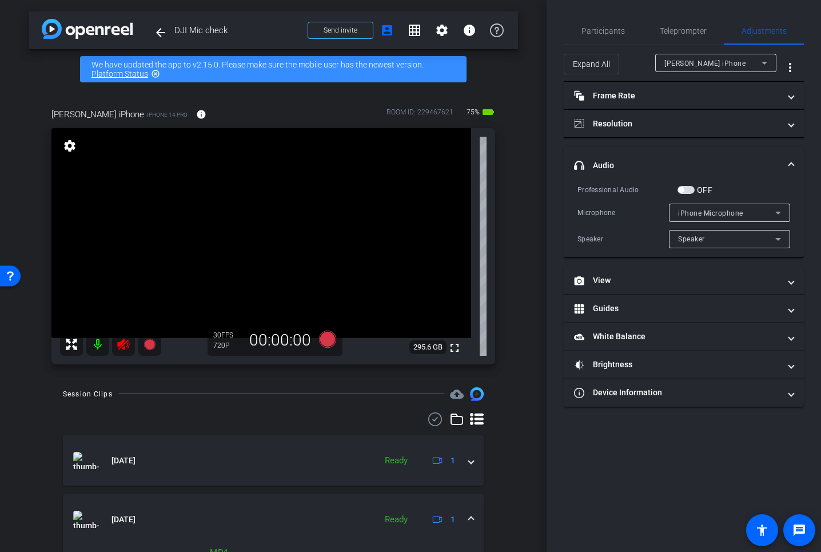
click at [706, 213] on span "iPhone Microphone" at bounding box center [710, 213] width 65 height 8
click at [706, 213] on div at bounding box center [410, 276] width 821 height 552
click at [737, 209] on span "iPhone Microphone" at bounding box center [710, 213] width 65 height 8
click at [737, 209] on div at bounding box center [410, 276] width 821 height 552
click at [693, 189] on span "button" at bounding box center [686, 190] width 17 height 8
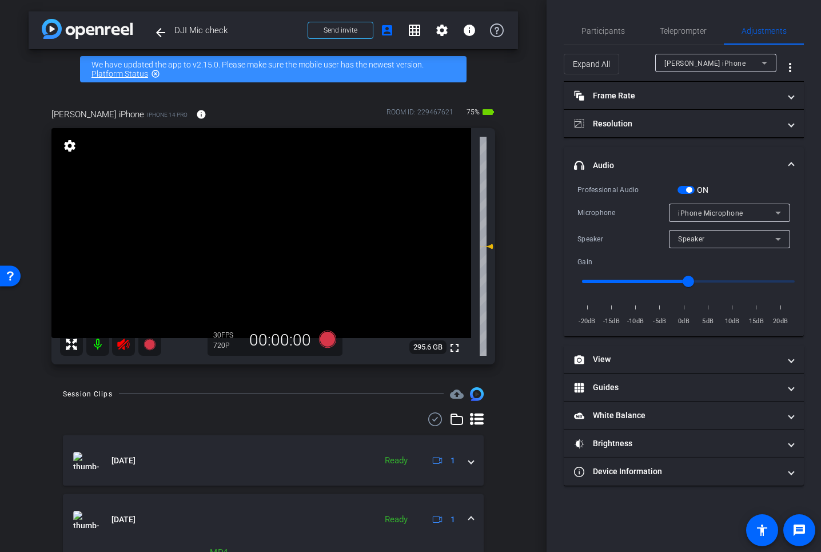
click at [709, 216] on div "iPhone Microphone" at bounding box center [726, 213] width 97 height 14
click at [709, 216] on div at bounding box center [410, 276] width 821 height 552
click at [687, 210] on span "iPhone Microphone" at bounding box center [710, 213] width 65 height 8
click at [687, 210] on div at bounding box center [410, 276] width 821 height 552
click at [687, 189] on span "button" at bounding box center [689, 190] width 6 height 6
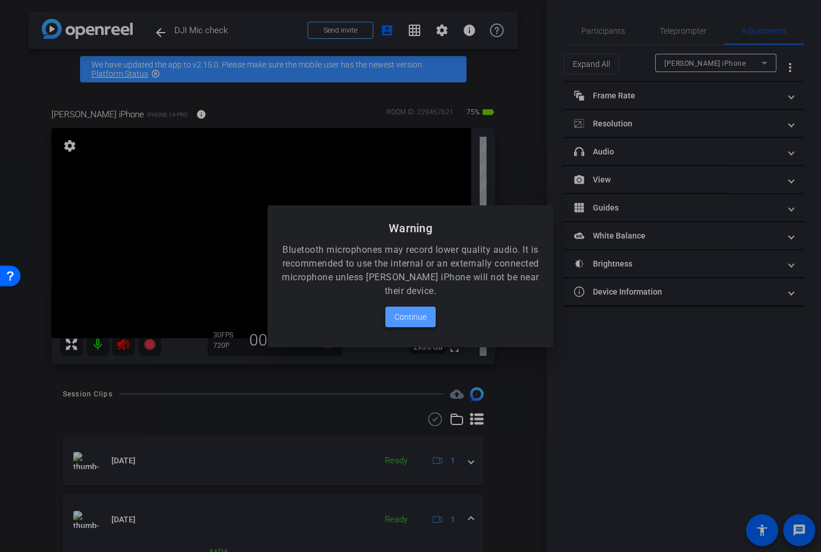
click at [405, 319] on span "Continue" at bounding box center [411, 317] width 32 height 14
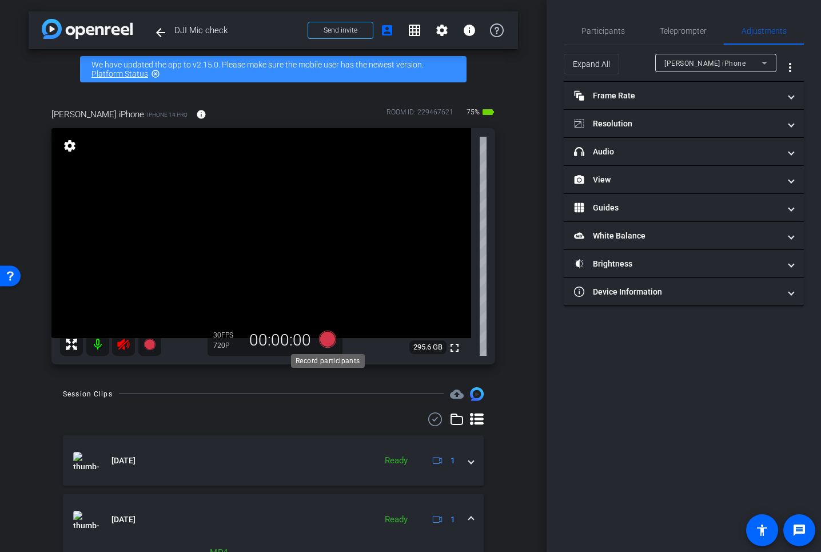
click at [327, 337] on icon at bounding box center [327, 339] width 17 height 17
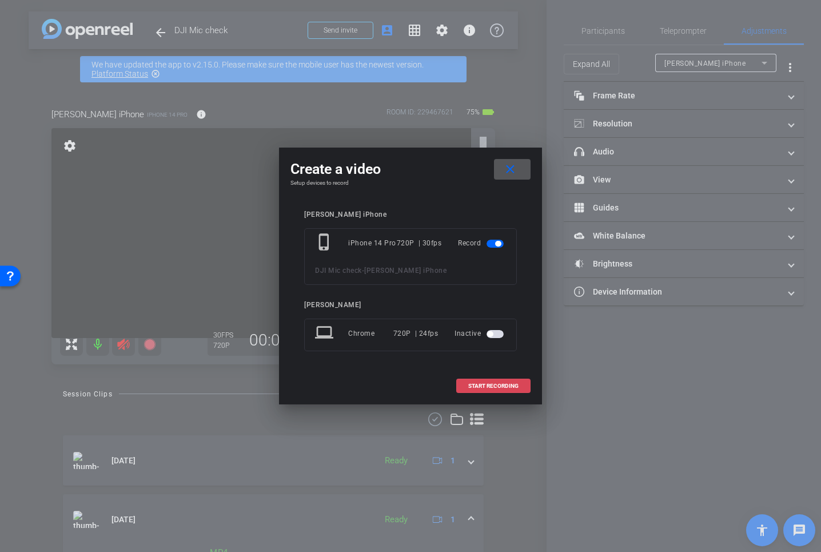
click at [480, 386] on span "START RECORDING" at bounding box center [493, 386] width 50 height 6
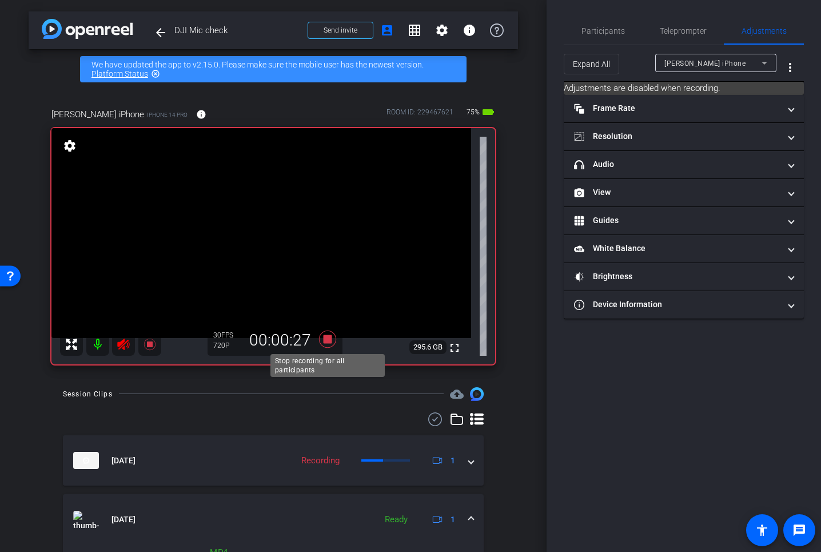
click at [325, 343] on icon at bounding box center [327, 339] width 17 height 17
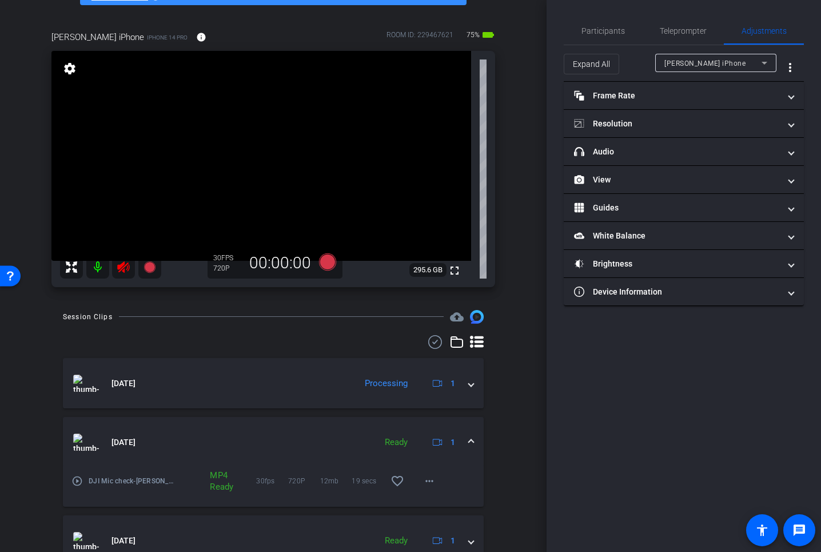
scroll to position [86, 0]
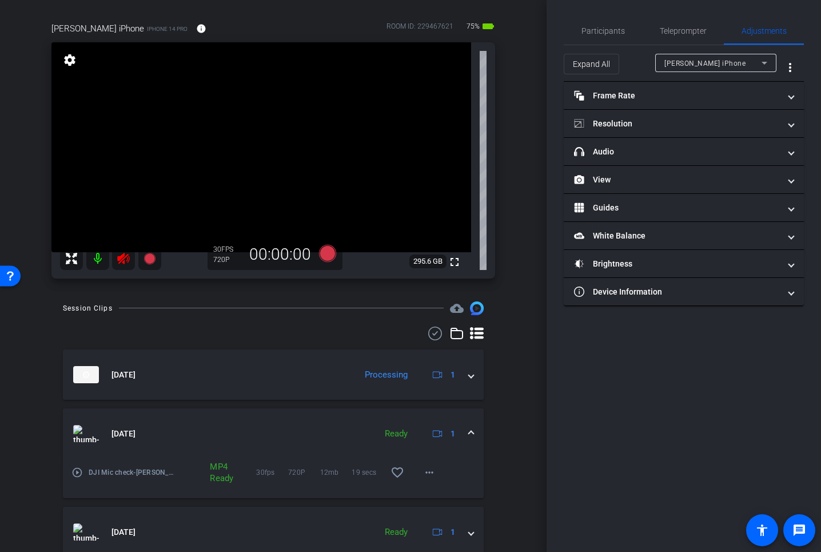
click at [93, 254] on mat-icon at bounding box center [97, 258] width 23 height 23
click at [327, 256] on icon at bounding box center [327, 253] width 17 height 17
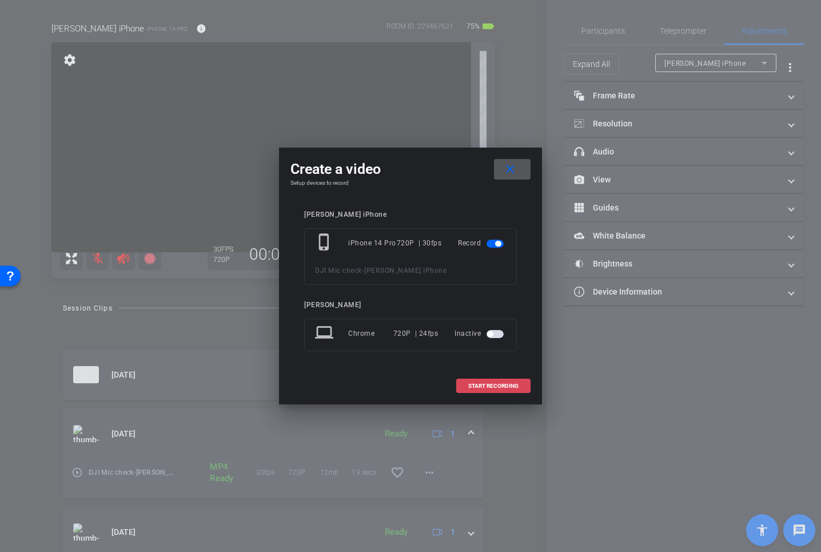
click at [484, 388] on span "START RECORDING" at bounding box center [493, 386] width 50 height 6
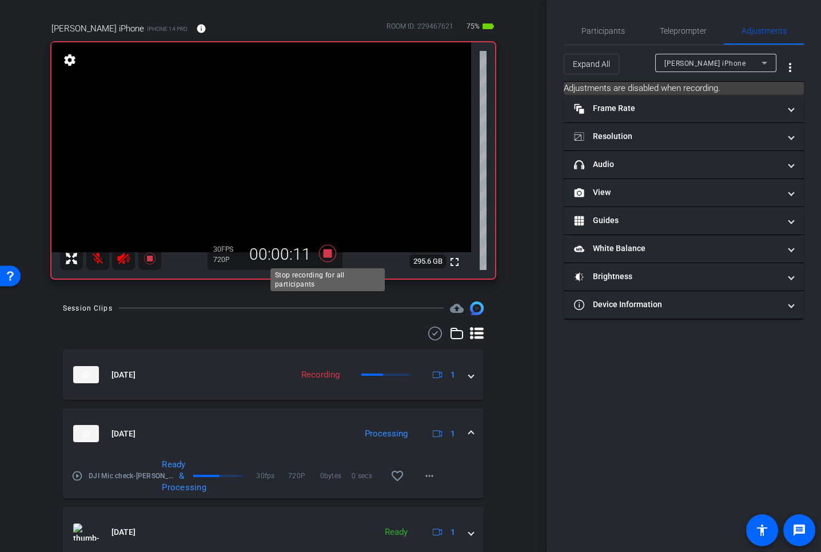
click at [322, 254] on icon at bounding box center [327, 253] width 27 height 21
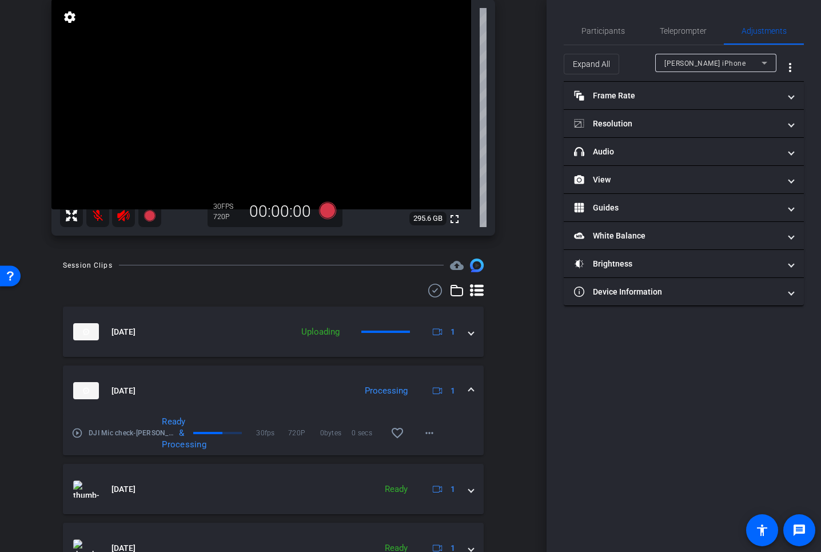
scroll to position [153, 0]
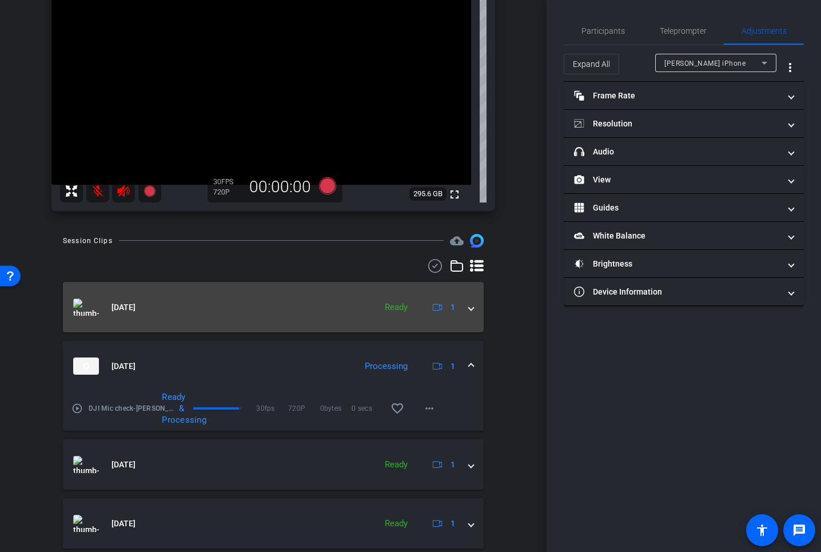
click at [81, 307] on img at bounding box center [86, 307] width 26 height 17
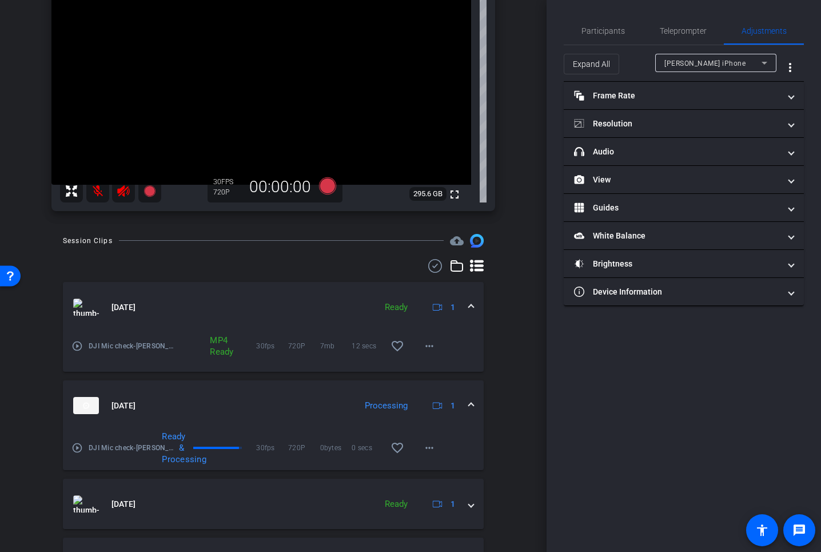
click at [79, 344] on mat-icon "play_circle_outline" at bounding box center [76, 345] width 11 height 11
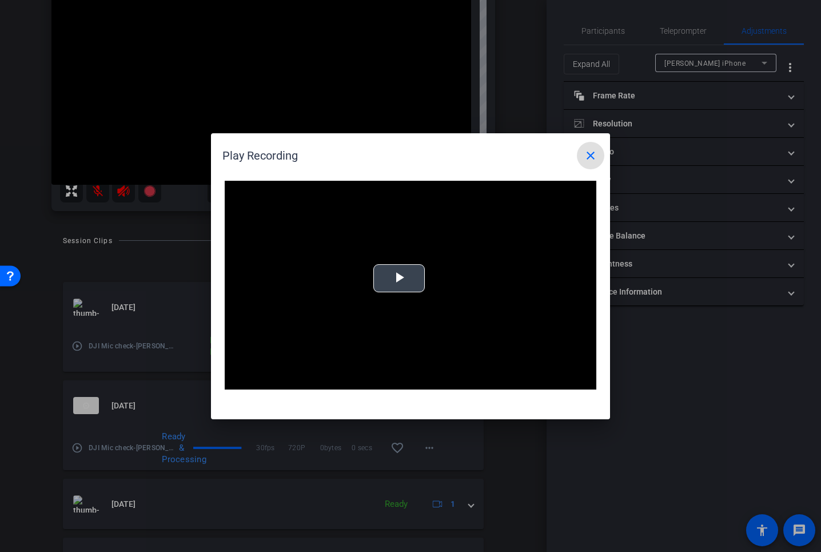
click at [396, 277] on video "Video Player" at bounding box center [411, 285] width 372 height 209
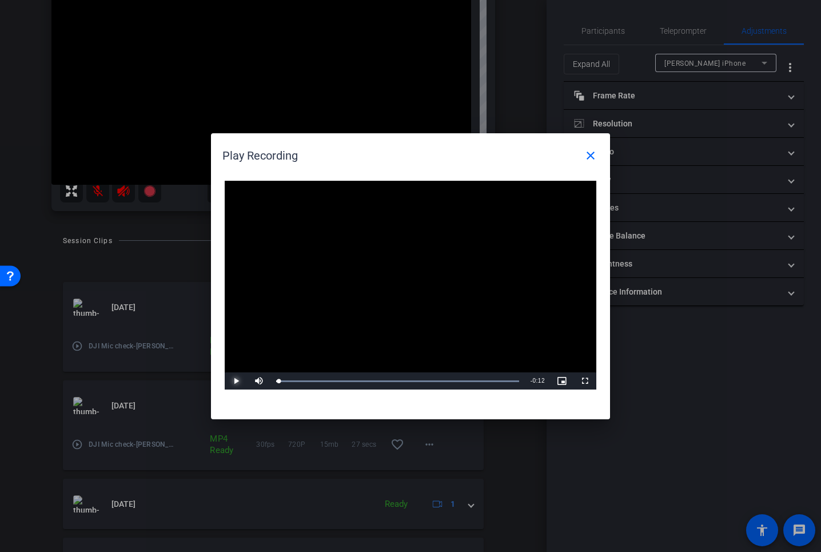
click at [233, 381] on span "Video Player" at bounding box center [236, 381] width 23 height 0
click at [591, 151] on mat-icon "close" at bounding box center [591, 156] width 14 height 14
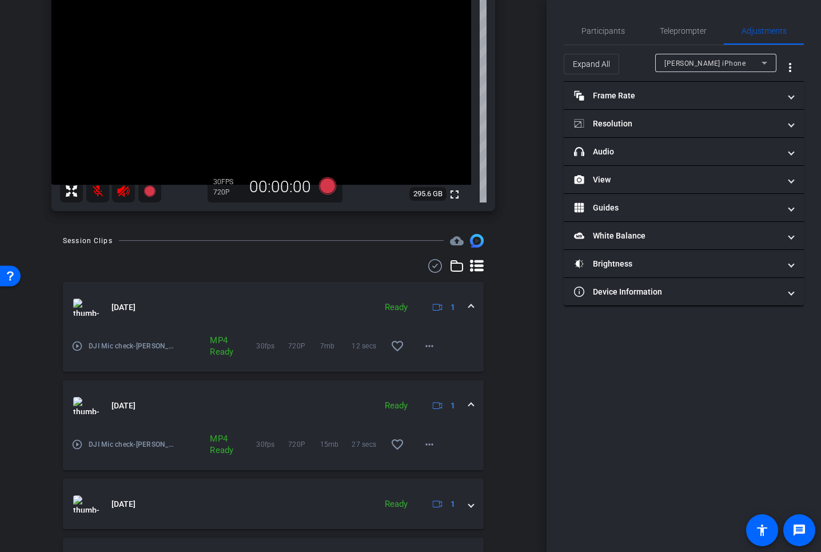
click at [75, 446] on mat-icon "play_circle_outline" at bounding box center [76, 444] width 11 height 11
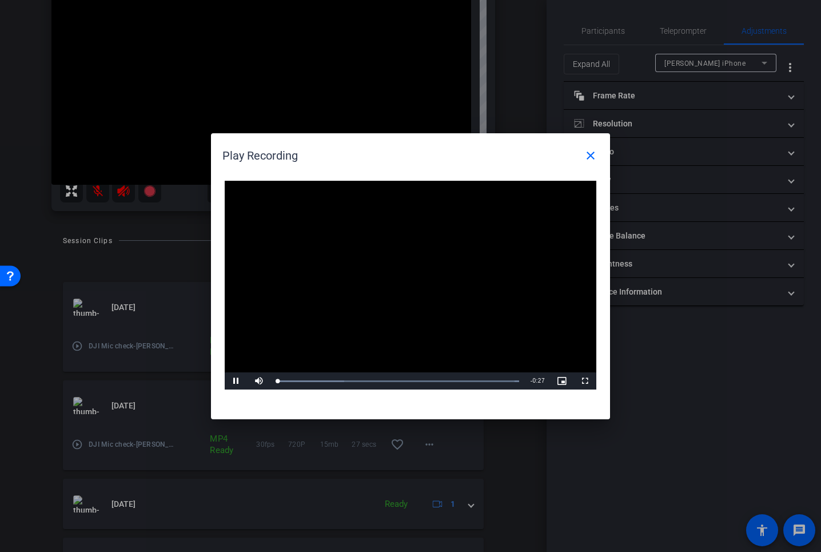
click at [396, 279] on video "Video Player" at bounding box center [411, 285] width 372 height 209
click at [236, 381] on span "Video Player" at bounding box center [236, 381] width 23 height 0
click at [590, 150] on mat-icon "close" at bounding box center [591, 156] width 14 height 14
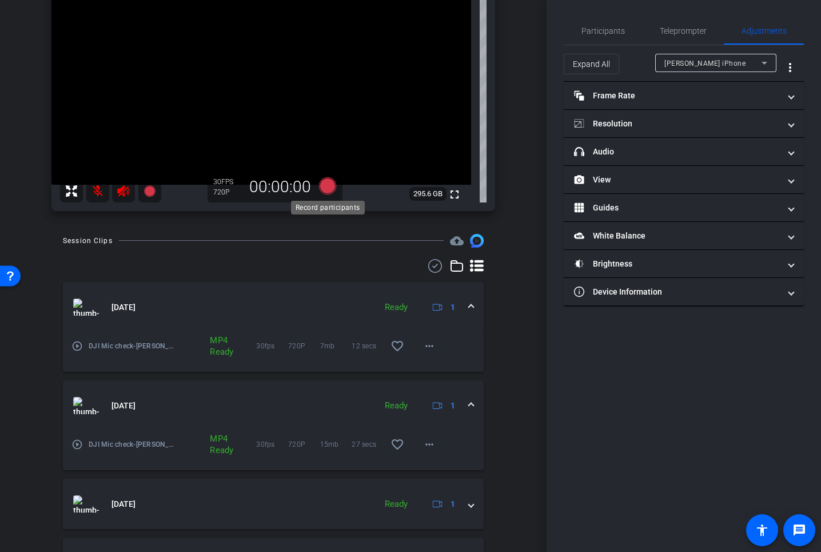
click at [328, 188] on icon at bounding box center [327, 185] width 17 height 17
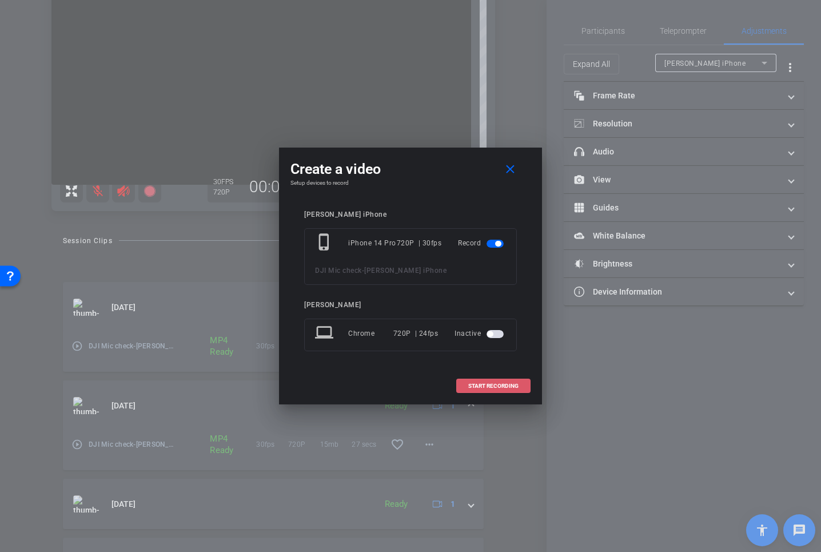
click at [479, 382] on span at bounding box center [493, 385] width 73 height 27
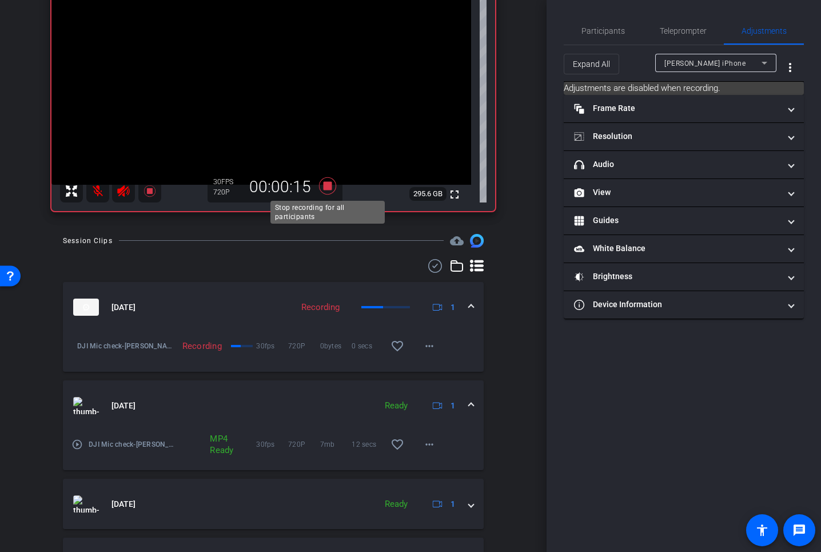
click at [324, 185] on icon at bounding box center [327, 185] width 17 height 17
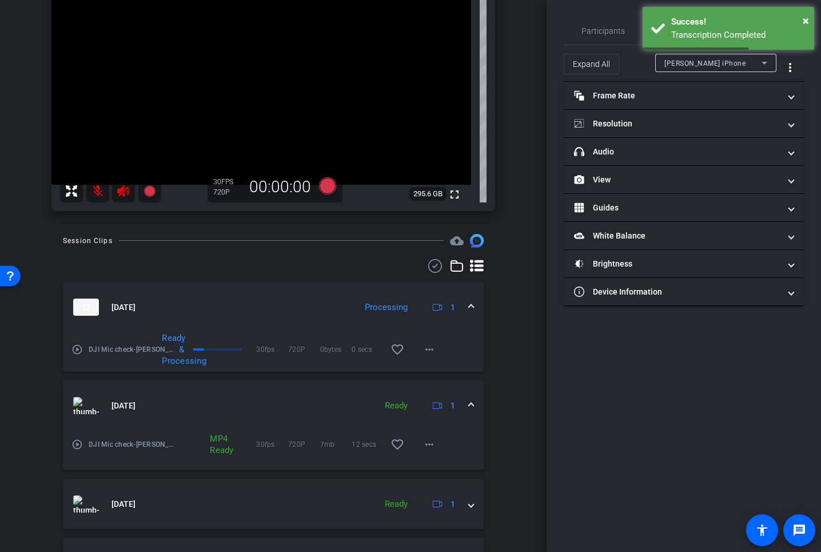
click at [78, 349] on mat-icon "play_circle_outline" at bounding box center [76, 349] width 11 height 11
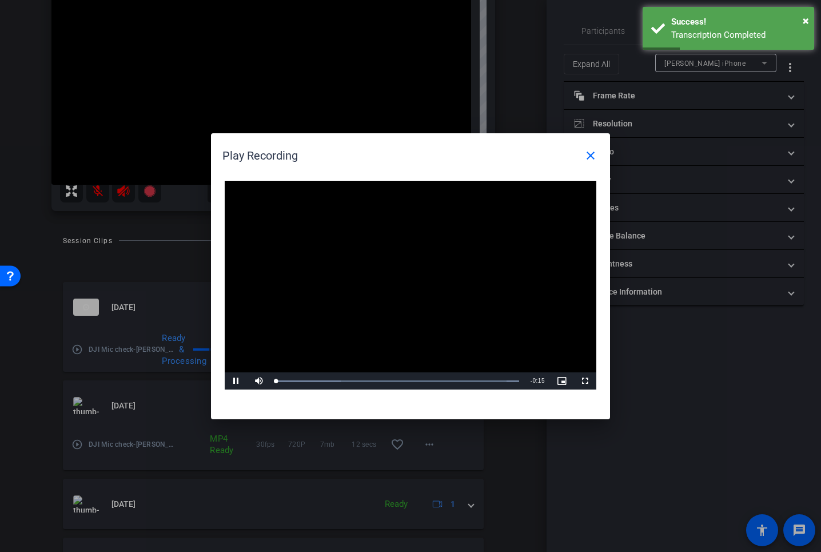
click at [396, 280] on video "Video Player" at bounding box center [411, 285] width 372 height 209
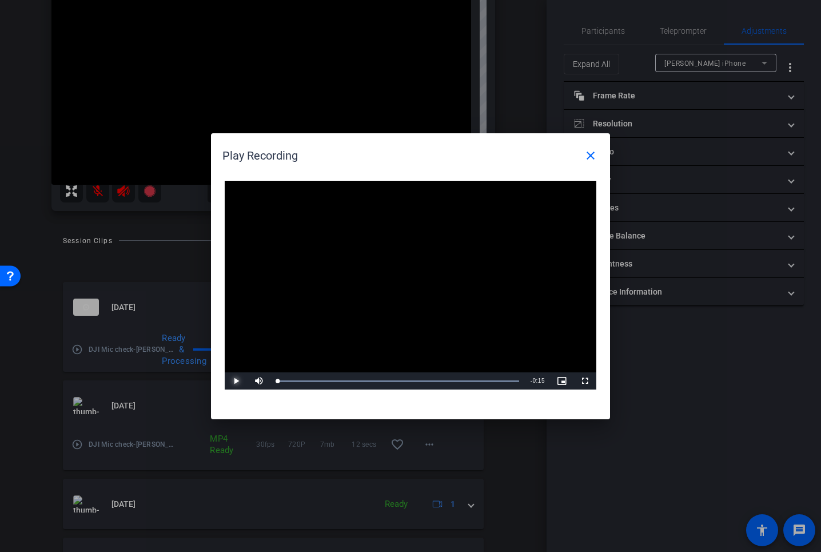
click at [236, 381] on span "Video Player" at bounding box center [236, 381] width 23 height 0
click at [593, 158] on mat-icon "close" at bounding box center [591, 156] width 14 height 14
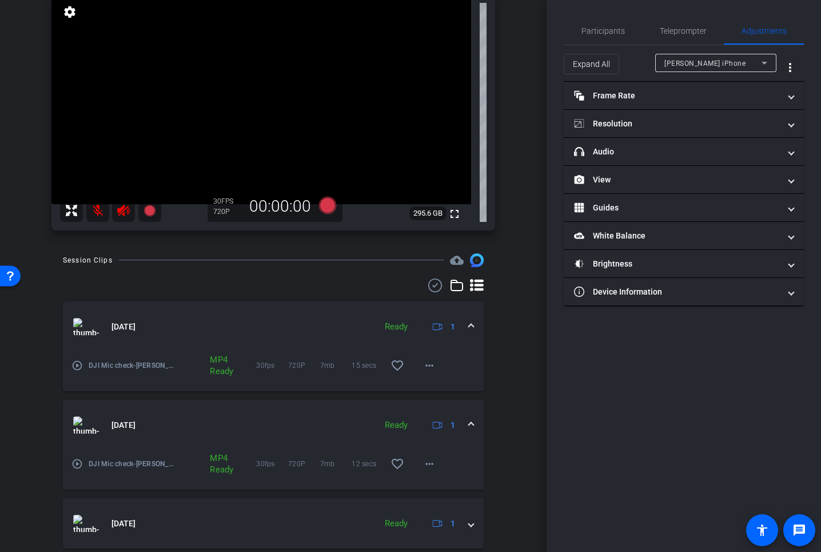
scroll to position [0, 0]
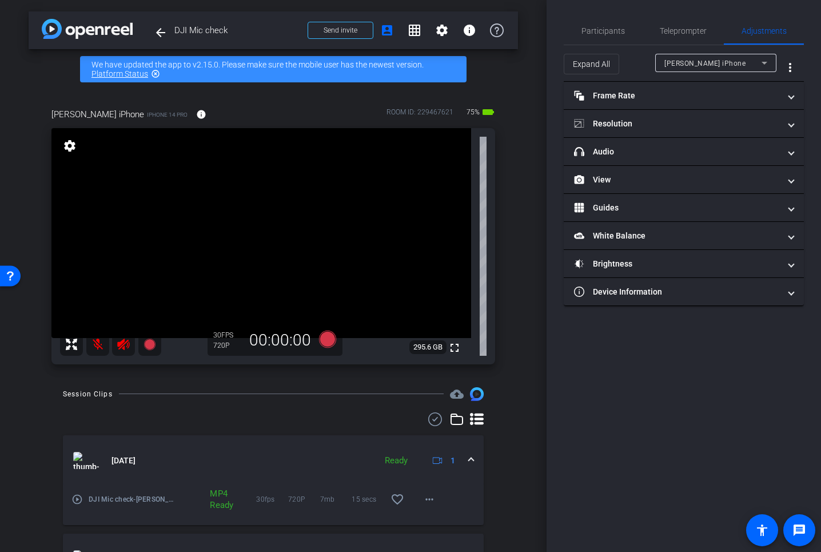
click at [256, 39] on span "DJI Mic check" at bounding box center [237, 30] width 126 height 23
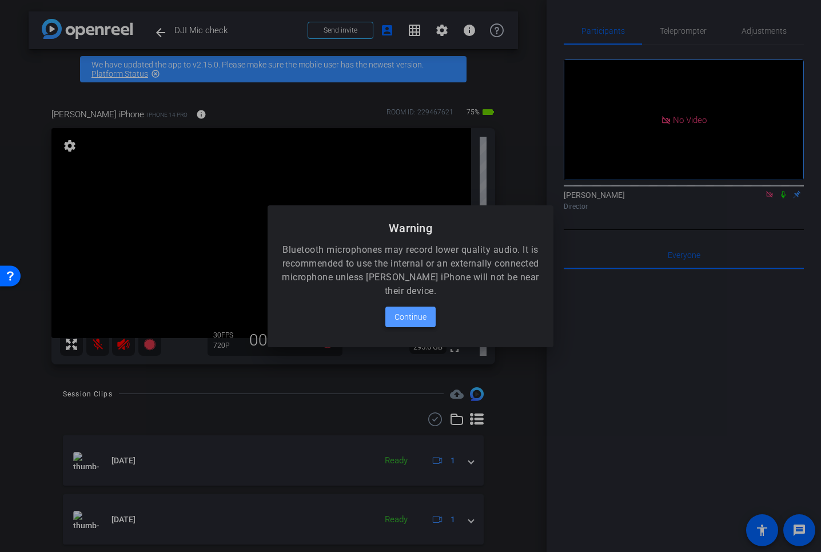
click at [404, 316] on span "Continue" at bounding box center [411, 317] width 32 height 14
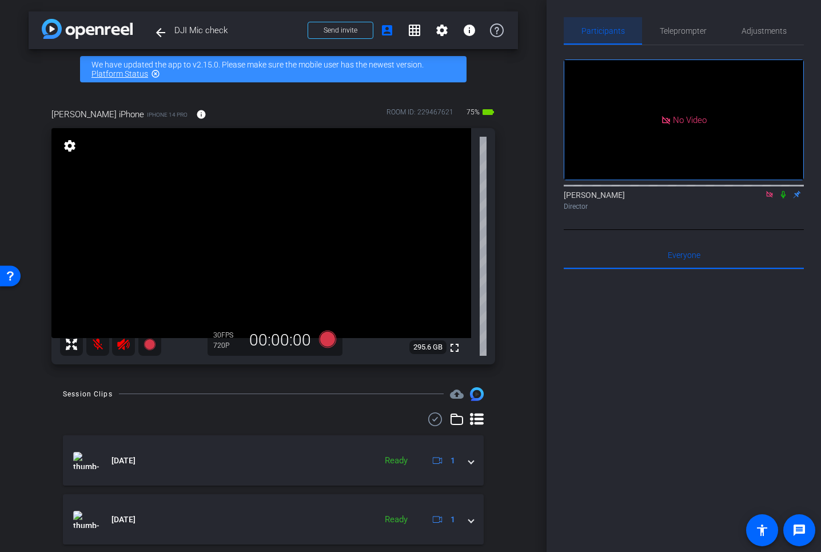
click at [612, 30] on span "Participants" at bounding box center [603, 31] width 43 height 8
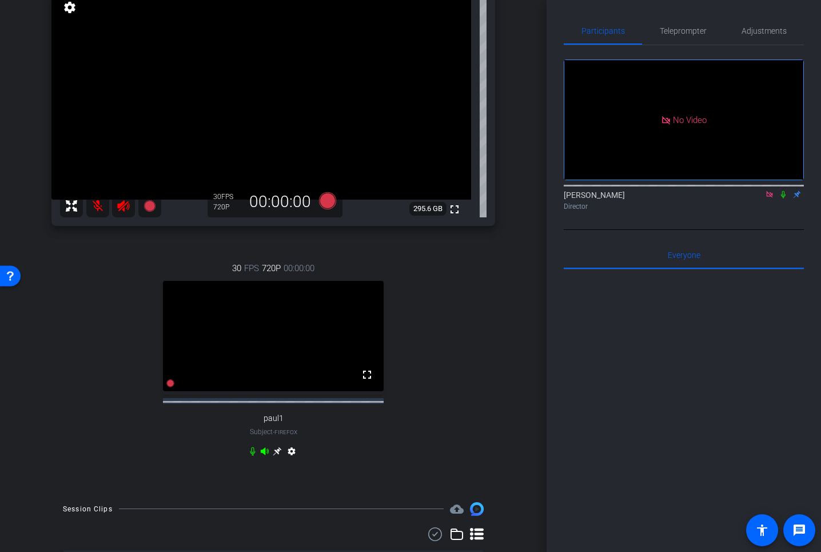
scroll to position [140, 0]
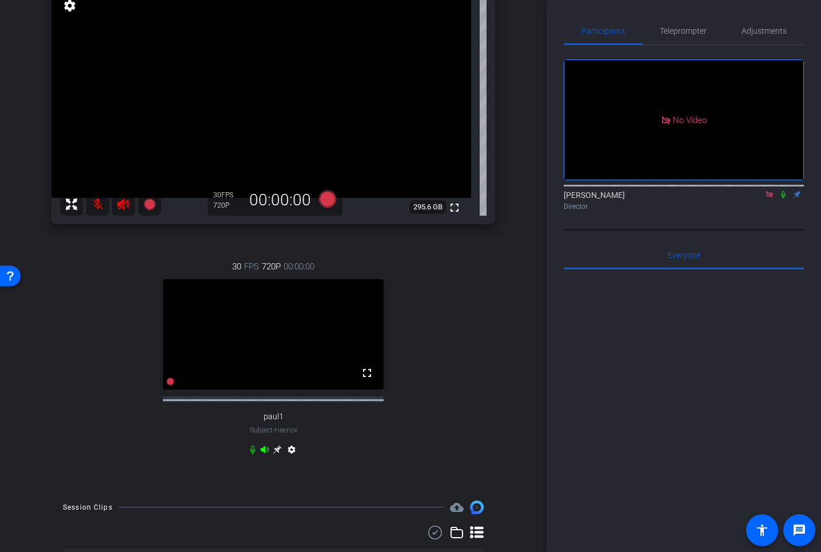
click at [253, 454] on icon at bounding box center [252, 449] width 9 height 9
click at [264, 453] on icon at bounding box center [265, 448] width 8 height 7
click at [262, 453] on icon at bounding box center [265, 448] width 8 height 7
click at [264, 453] on icon at bounding box center [265, 448] width 8 height 7
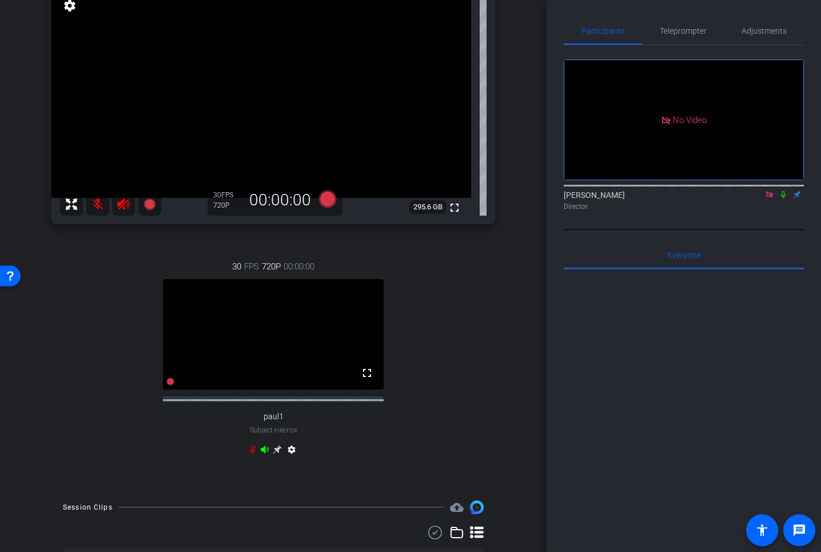
click at [266, 454] on icon at bounding box center [264, 449] width 9 height 9
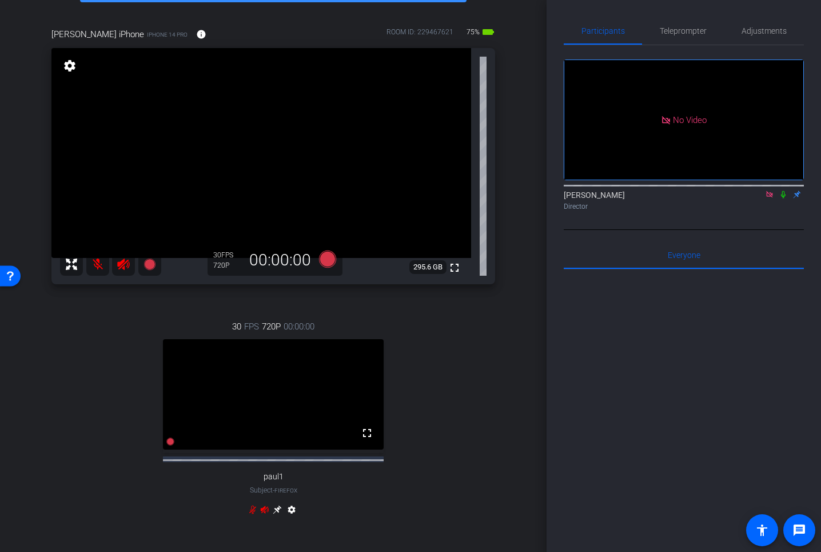
scroll to position [0, 0]
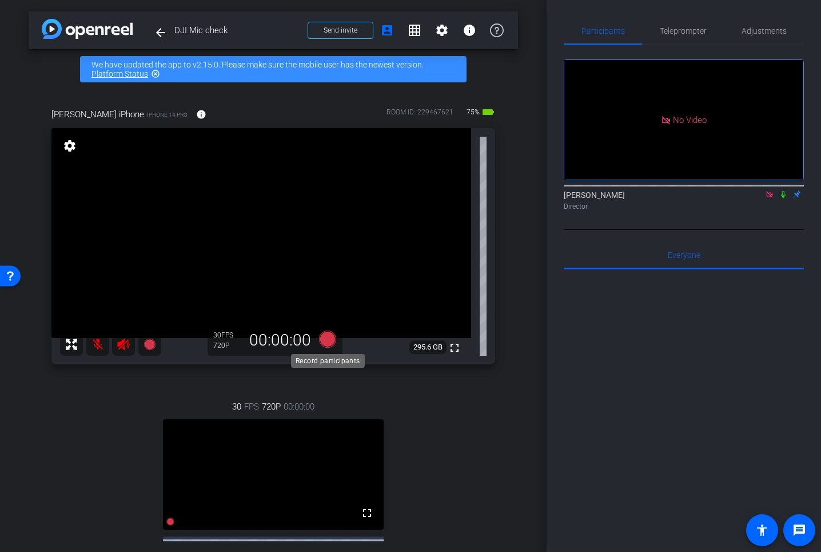
click at [327, 342] on icon at bounding box center [327, 339] width 17 height 17
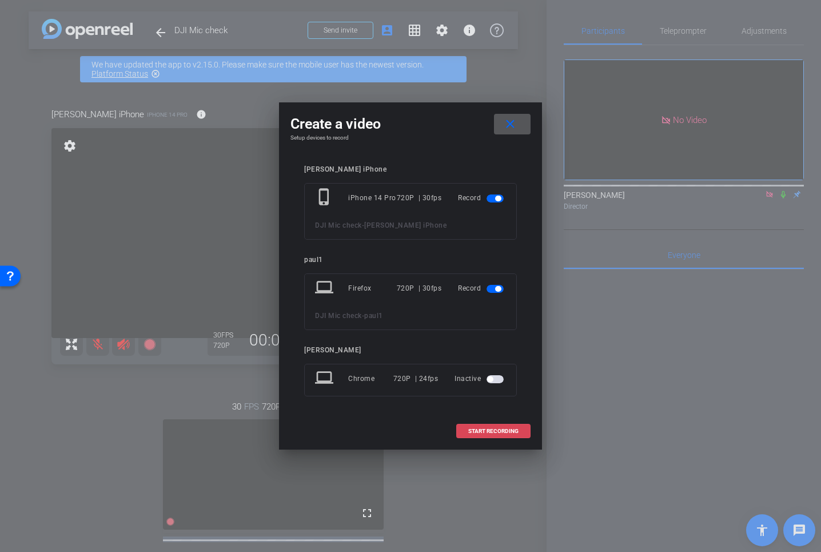
click at [482, 429] on span "START RECORDING" at bounding box center [493, 431] width 50 height 6
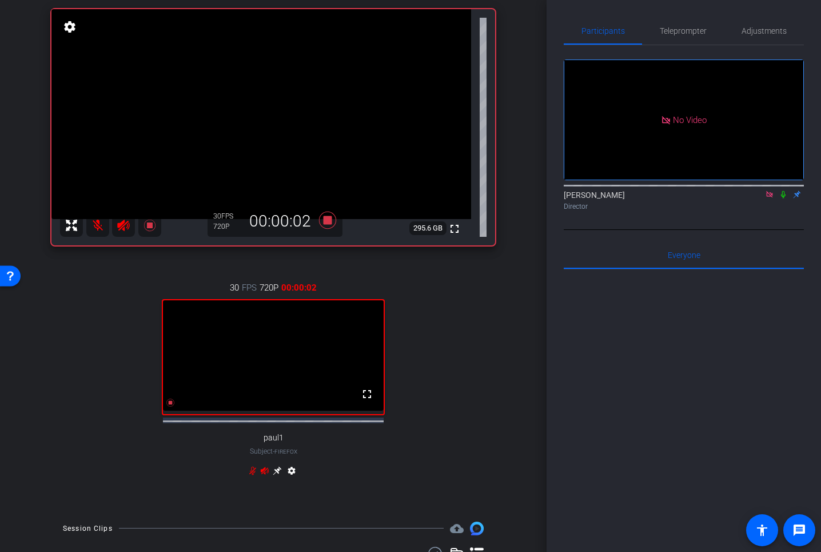
scroll to position [124, 0]
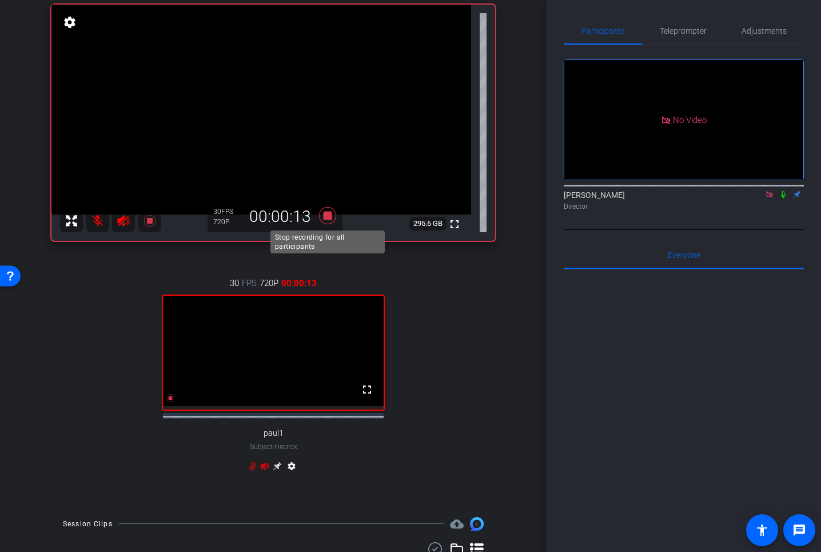
click at [329, 217] on icon at bounding box center [327, 215] width 17 height 17
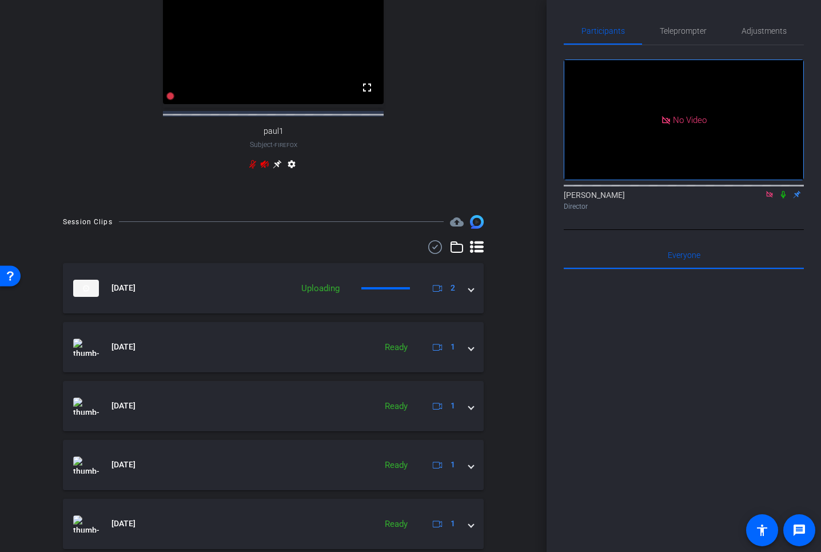
scroll to position [428, 0]
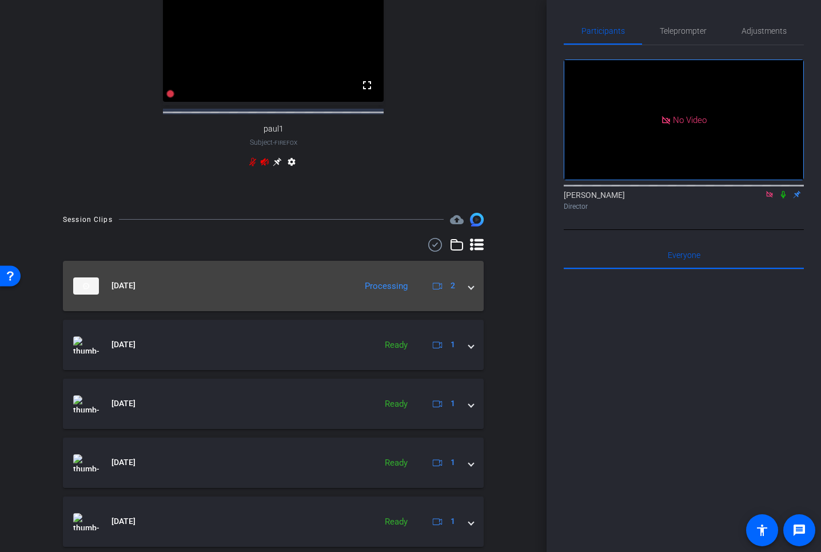
click at [471, 292] on span at bounding box center [471, 286] width 5 height 12
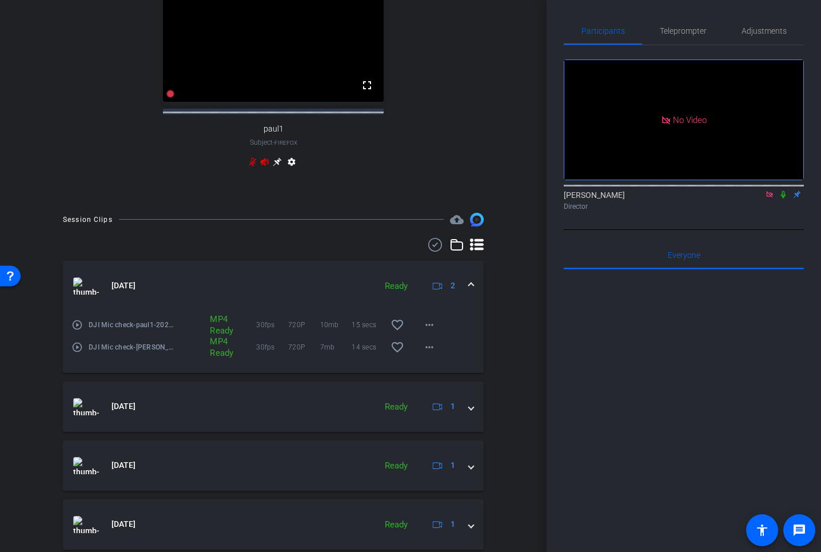
click at [77, 331] on mat-icon "play_circle_outline" at bounding box center [76, 324] width 11 height 11
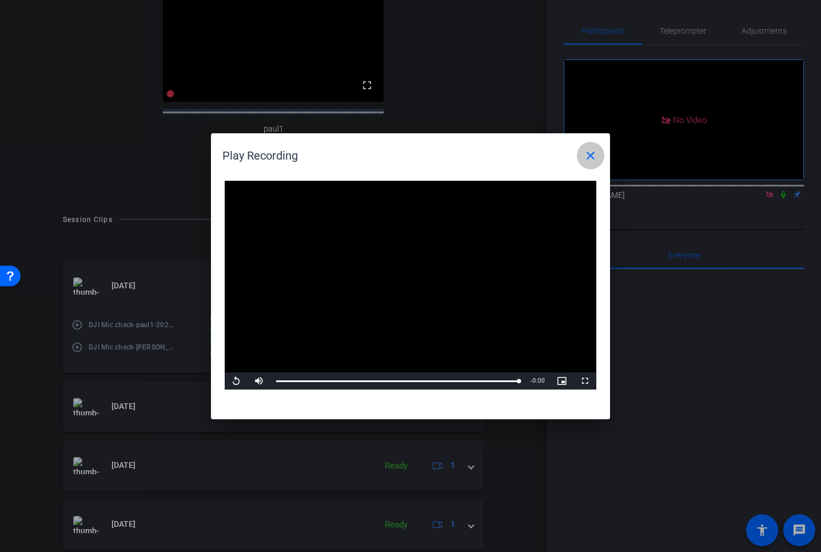
click at [589, 154] on mat-icon "close" at bounding box center [591, 156] width 14 height 14
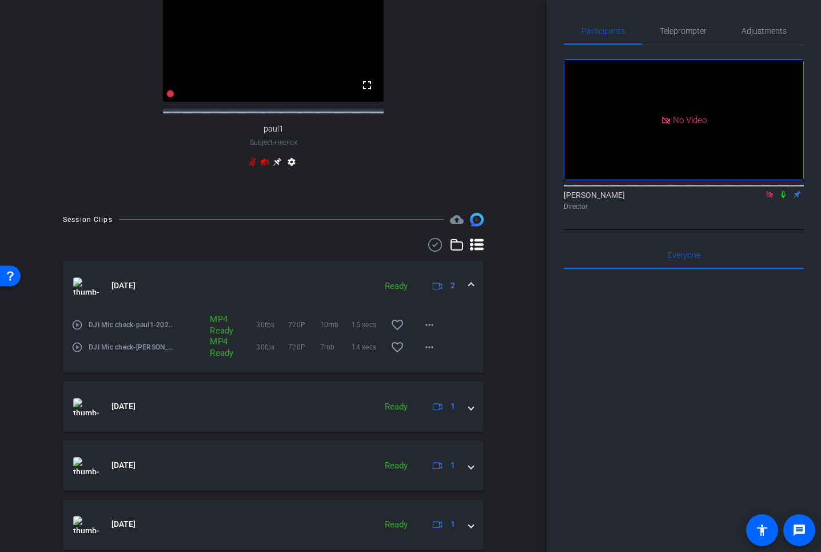
click at [77, 353] on mat-icon "play_circle_outline" at bounding box center [76, 346] width 11 height 11
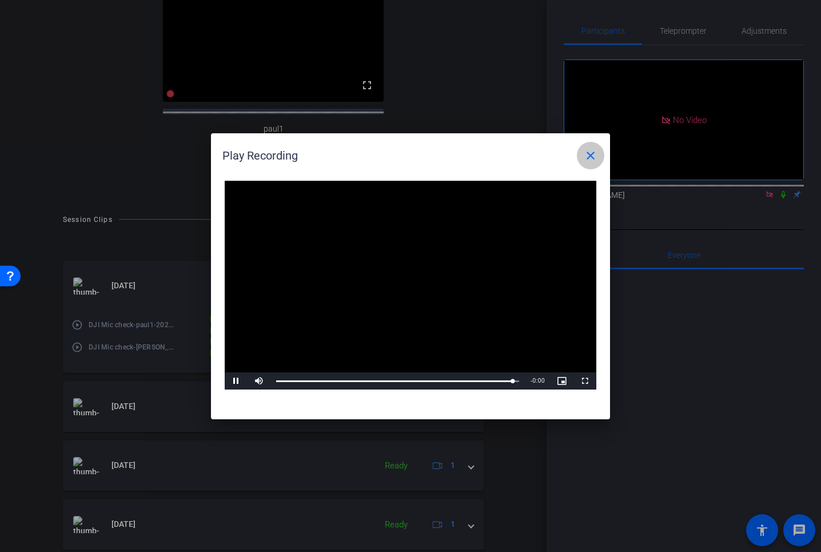
click at [589, 158] on mat-icon "close" at bounding box center [591, 156] width 14 height 14
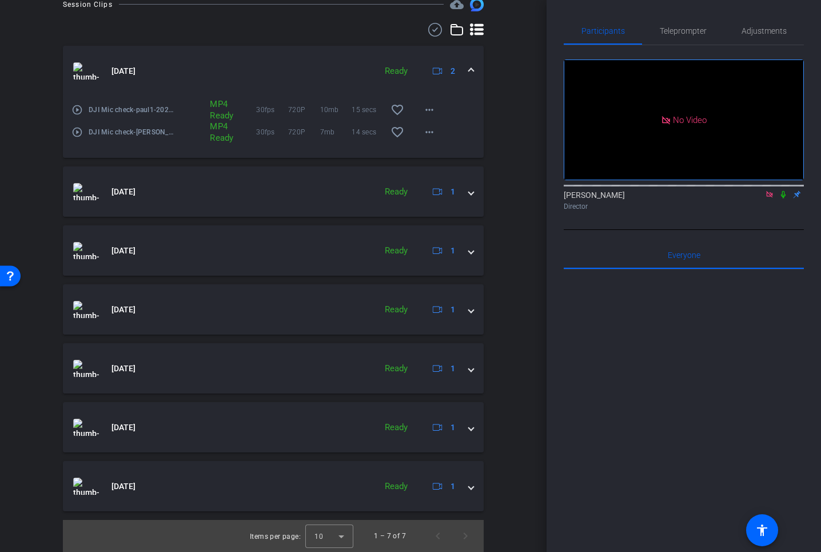
scroll to position [0, 0]
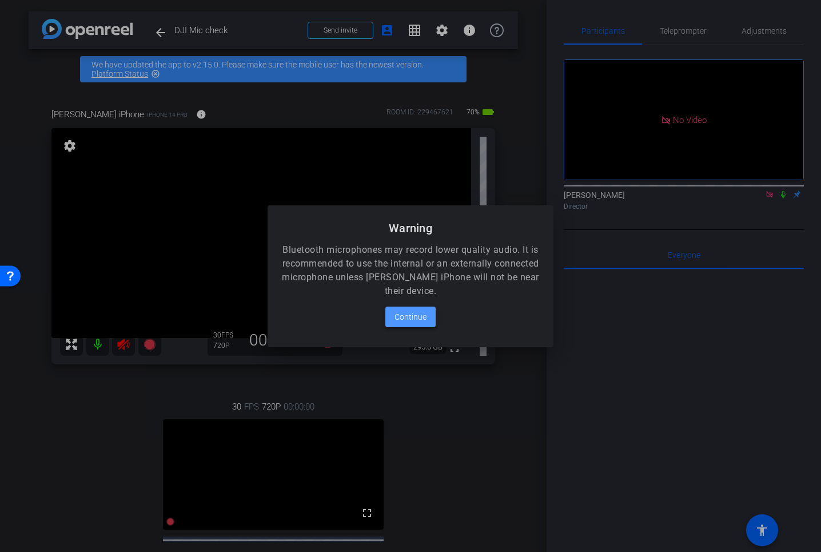
click at [402, 315] on span "Continue" at bounding box center [411, 317] width 32 height 14
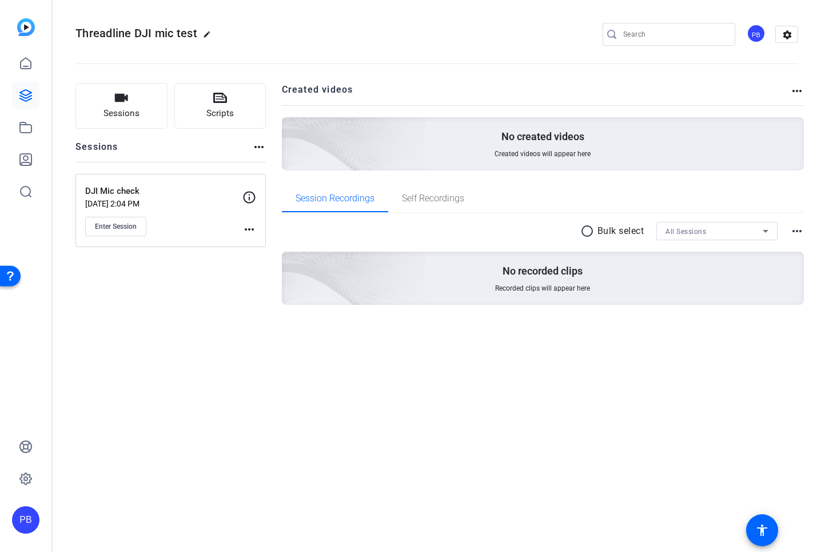
drag, startPoint x: 0, startPoint y: 0, endPoint x: 421, endPoint y: 157, distance: 449.9
click at [421, 157] on openreel-project-creator-list "Created videos more_horiz No created videos Created videos will appear here" at bounding box center [543, 134] width 523 height 102
